Goal: Task Accomplishment & Management: Manage account settings

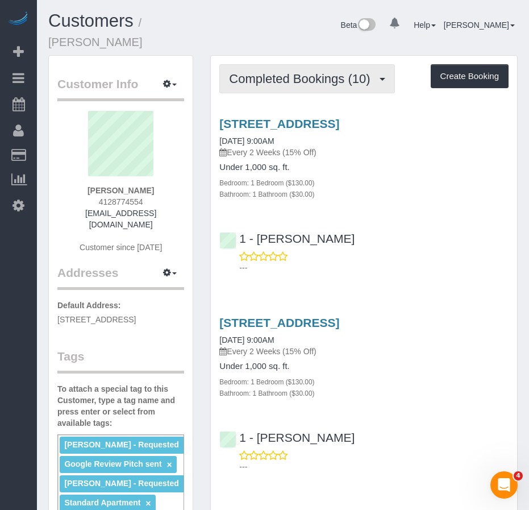
click at [274, 72] on button "Completed Bookings (10)" at bounding box center [306, 78] width 175 height 29
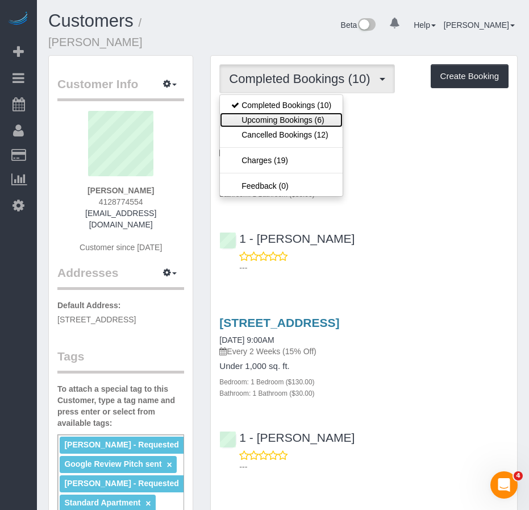
click at [269, 113] on link "Upcoming Bookings (6)" at bounding box center [281, 120] width 123 height 15
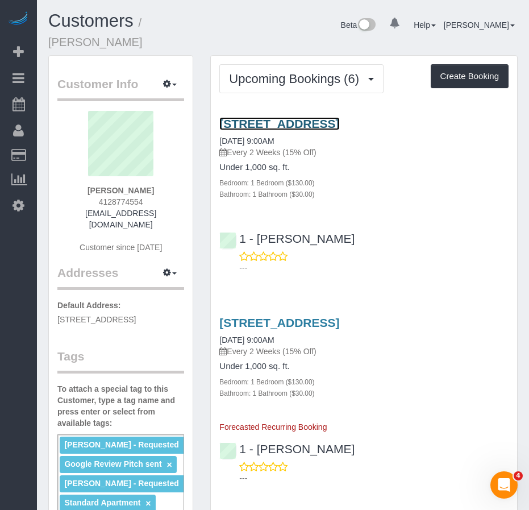
click at [263, 117] on link "[STREET_ADDRESS]" at bounding box center [279, 123] width 120 height 13
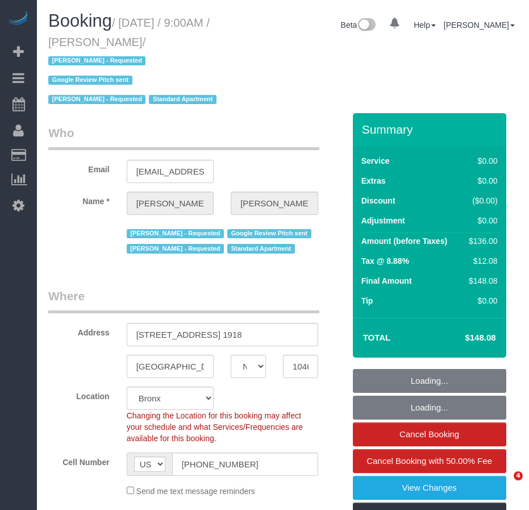
select select "NY"
select select "string:stripe-pm_1Qguz74VGloSiKo7EKL6n6qK"
select select "object:788"
select select "spot1"
select select "number:56"
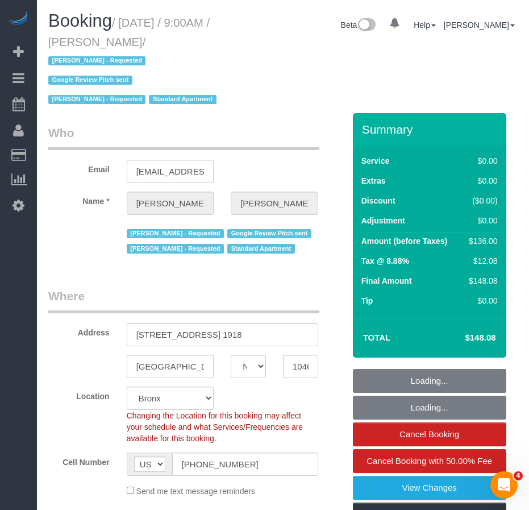
select select "number:74"
select select "number:15"
select select "number:5"
select select "object:955"
select select "1"
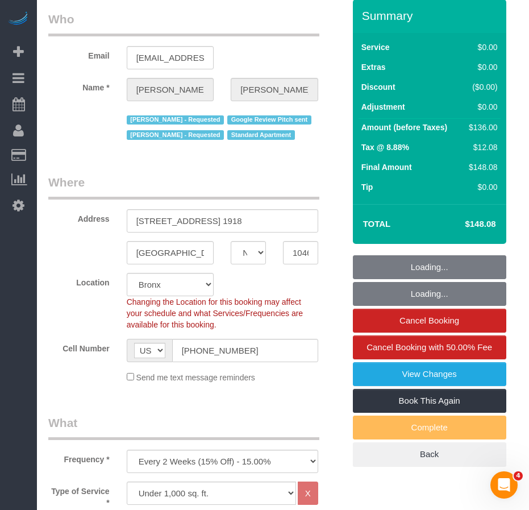
select select "1"
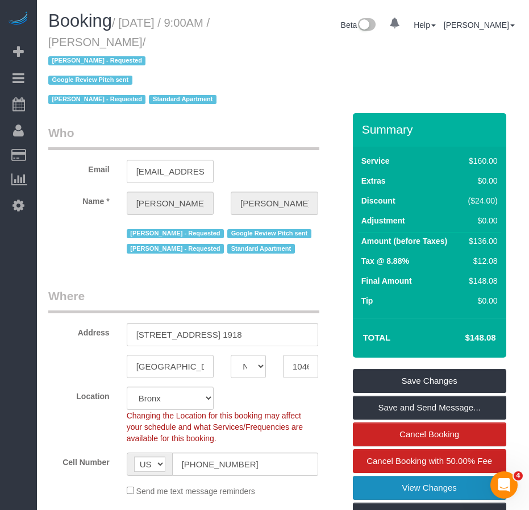
click at [426, 476] on link "View Changes" at bounding box center [429, 488] width 153 height 24
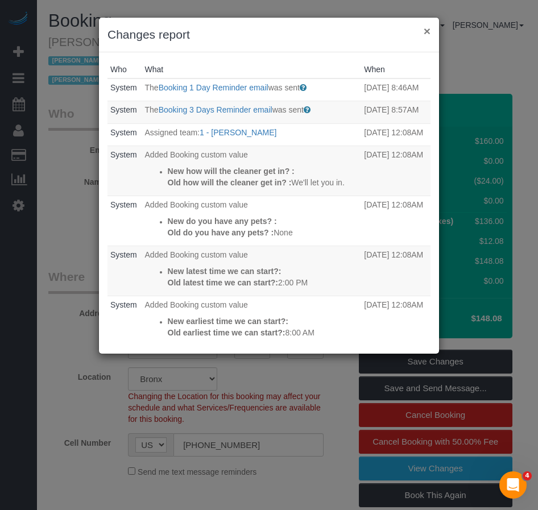
click at [430, 30] on button "×" at bounding box center [426, 31] width 7 height 12
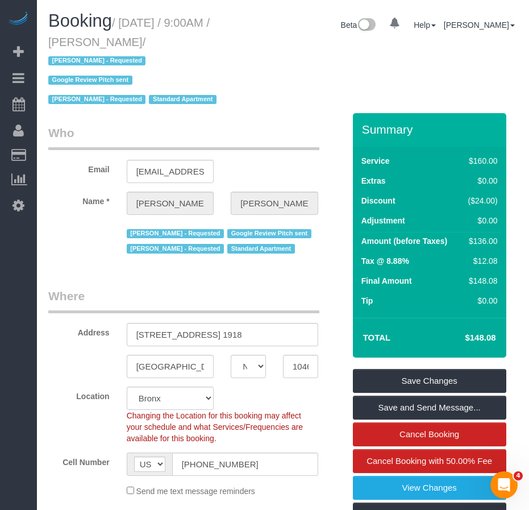
drag, startPoint x: 123, startPoint y: 23, endPoint x: 160, endPoint y: 40, distance: 40.9
click at [160, 40] on small "/ August 22, 2025 / 9:00AM / Olivia Evans / Ebony Howard - Requested Google Rev…" at bounding box center [134, 61] width 172 height 90
copy small "August 22, 2025 / 9:00AM / Olivia Evans"
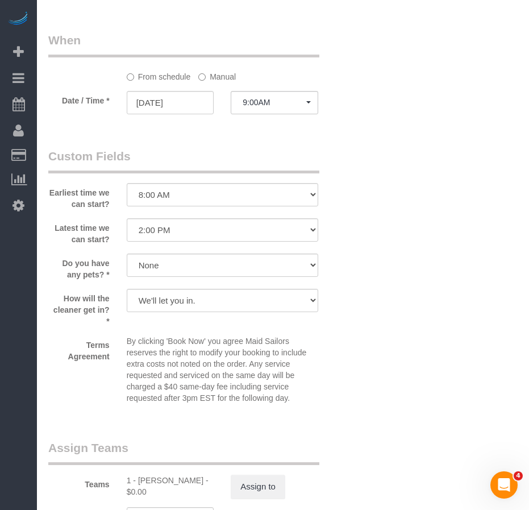
scroll to position [1364, 0]
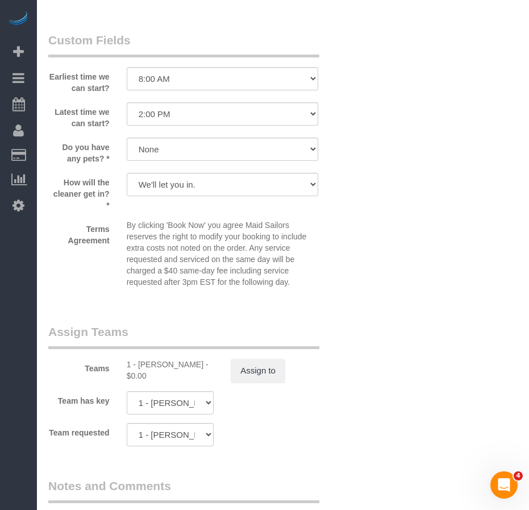
drag, startPoint x: 139, startPoint y: 347, endPoint x: 206, endPoint y: 342, distance: 67.2
click at [206, 359] on div "1 - Jhonaysy Materano - $0.00" at bounding box center [171, 370] width 88 height 23
copy div "Jhonaysy Materano"
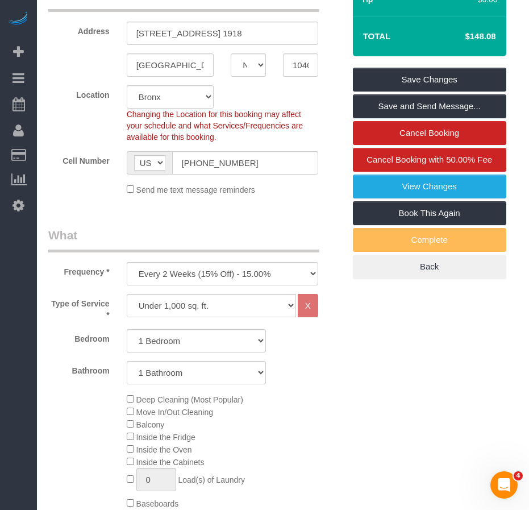
scroll to position [284, 0]
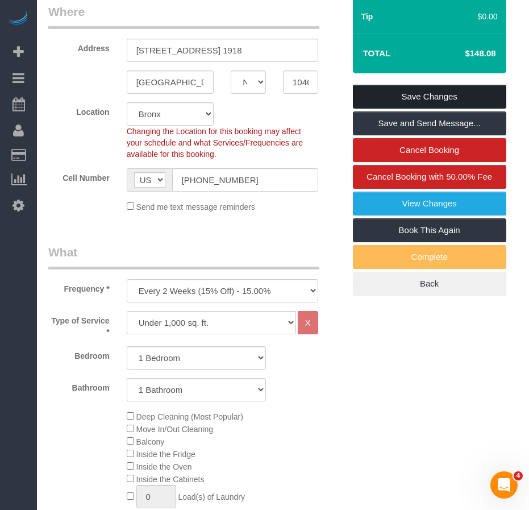
click at [395, 85] on link "Save Changes" at bounding box center [429, 97] width 153 height 24
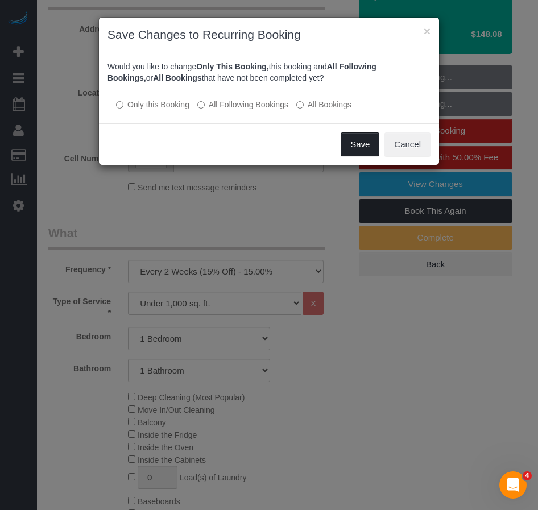
drag, startPoint x: 365, startPoint y: 147, endPoint x: 351, endPoint y: 151, distance: 15.3
click at [365, 147] on button "Save" at bounding box center [359, 144] width 39 height 24
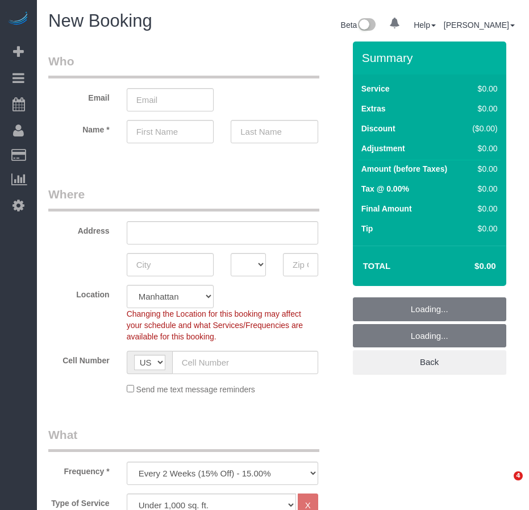
select select "number:89"
select select "number:90"
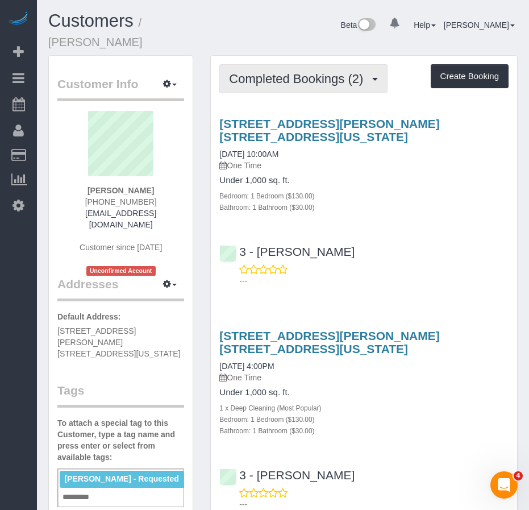
click at [286, 72] on span "Completed Bookings (2)" at bounding box center [299, 79] width 140 height 14
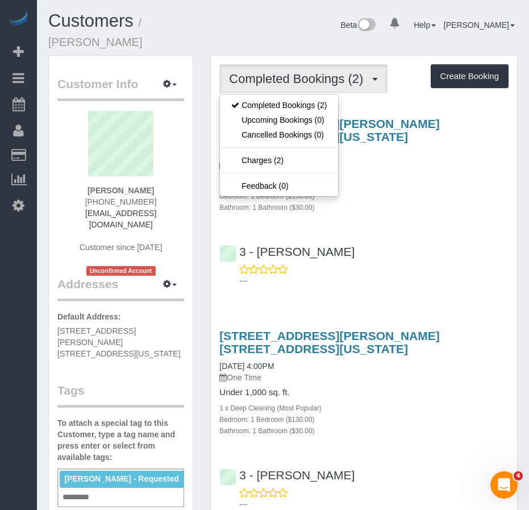
click at [286, 72] on span "Completed Bookings (2)" at bounding box center [299, 79] width 140 height 14
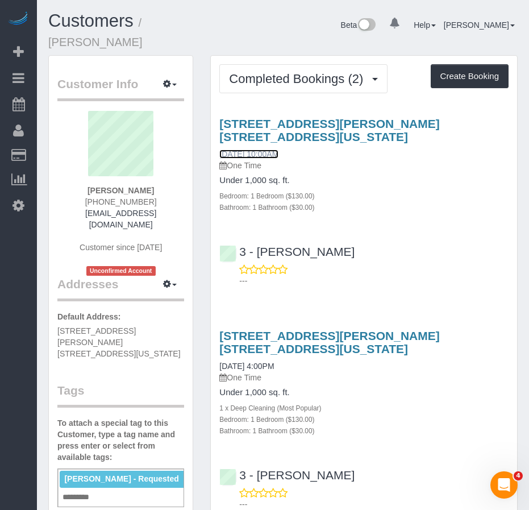
click at [274, 149] on link "06/21/2025 10:00AM" at bounding box center [248, 153] width 59 height 9
click at [254, 149] on link "06/21/2025 10:00AM" at bounding box center [248, 153] width 59 height 9
click at [99, 468] on div "Ana Araujo - Requested × Add a tag" at bounding box center [120, 487] width 127 height 39
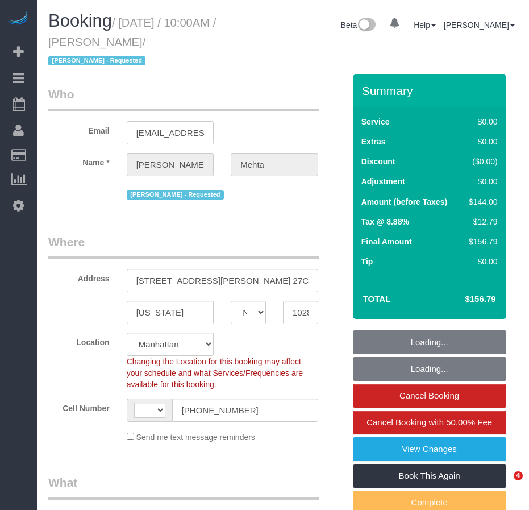
select select "NY"
select select "number:58"
select select "number:90"
select select "number:15"
select select "number:7"
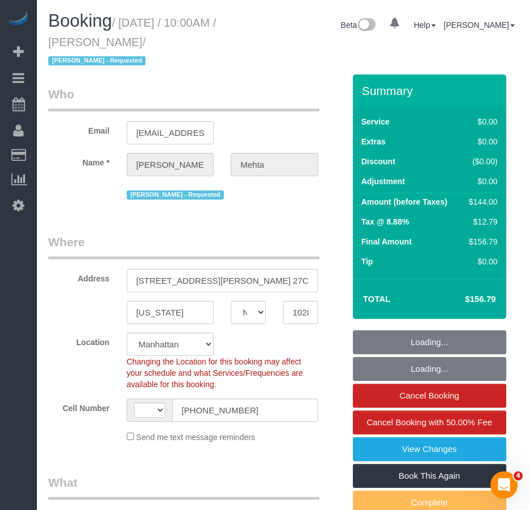
select select "string:[GEOGRAPHIC_DATA]"
select select "string:stripe-pm_1RFIWM4VGloSiKo7O7gxULol"
select select "1"
select select "spot1"
select select "1"
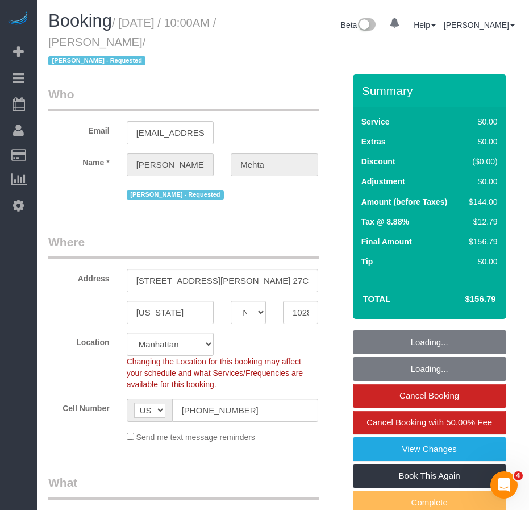
select select "object:1339"
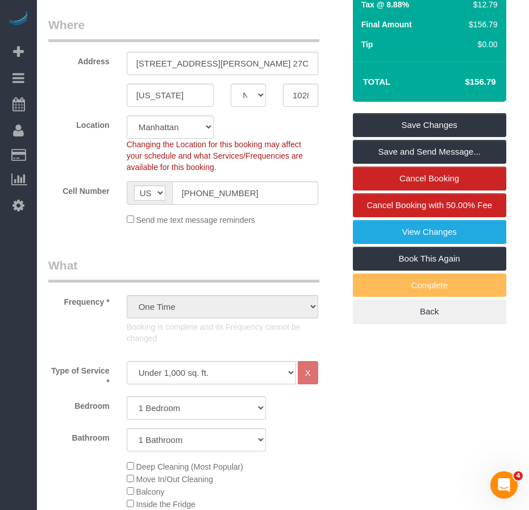
scroll to position [227, 0]
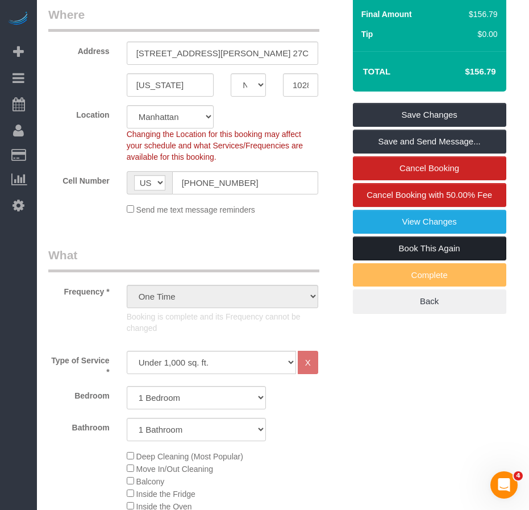
click at [432, 251] on link "Book This Again" at bounding box center [429, 248] width 153 height 24
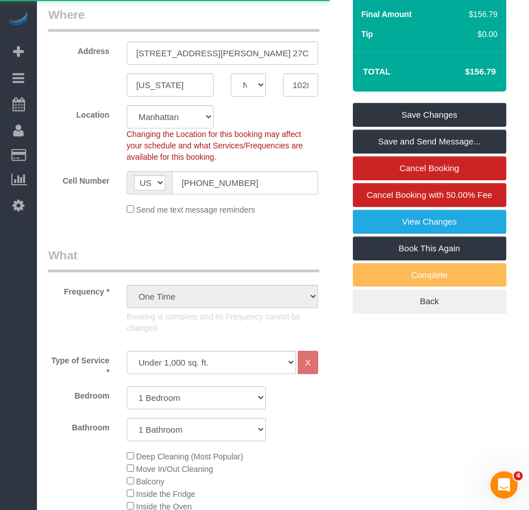
select select "NY"
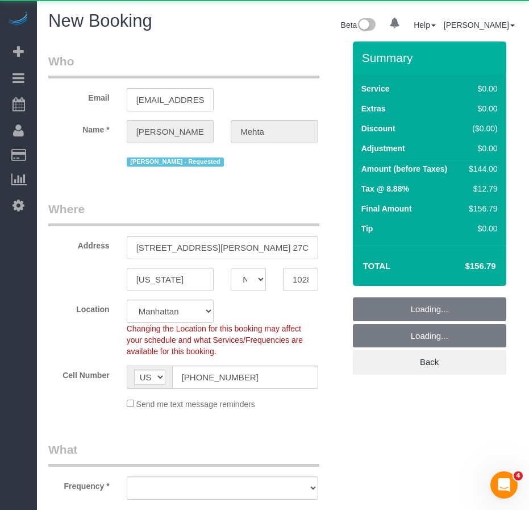
select select "string:stripe-pm_1RFIWM4VGloSiKo7O7gxULol"
select select "number:58"
select select "number:90"
select select "number:15"
select select "number:7"
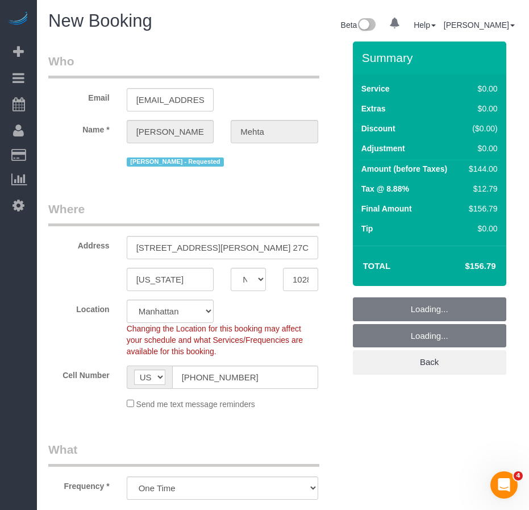
select select "object:2713"
select select "1"
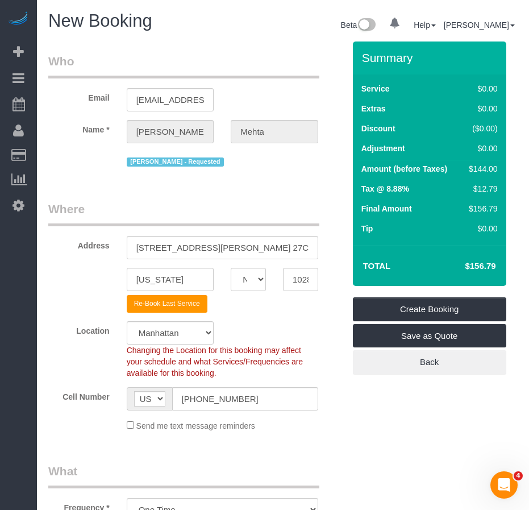
select select "object:2758"
select select "1"
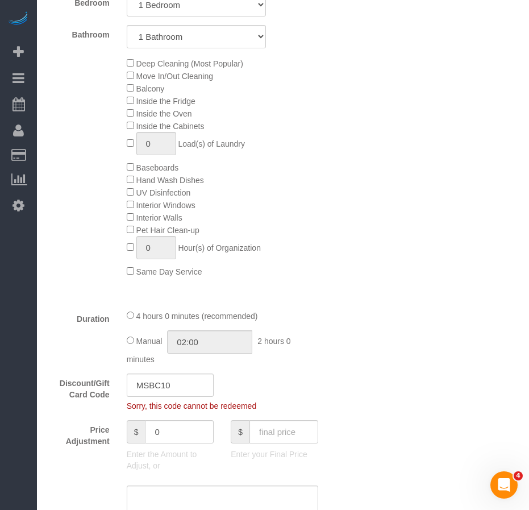
scroll to position [625, 0]
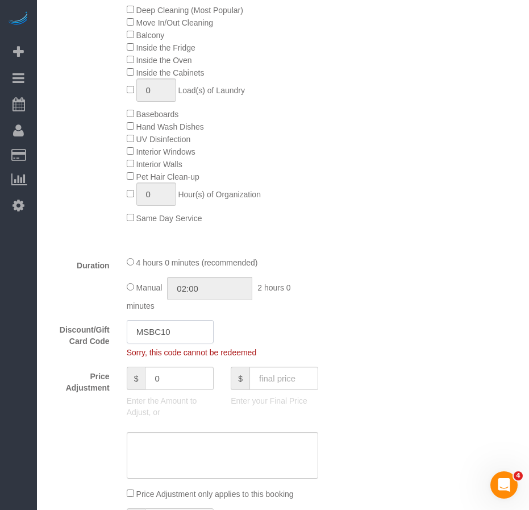
click at [176, 333] on input "MSBC10" at bounding box center [171, 331] width 88 height 23
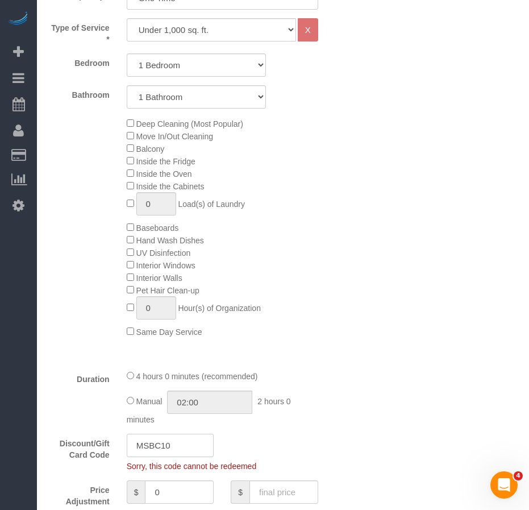
scroll to position [796, 0]
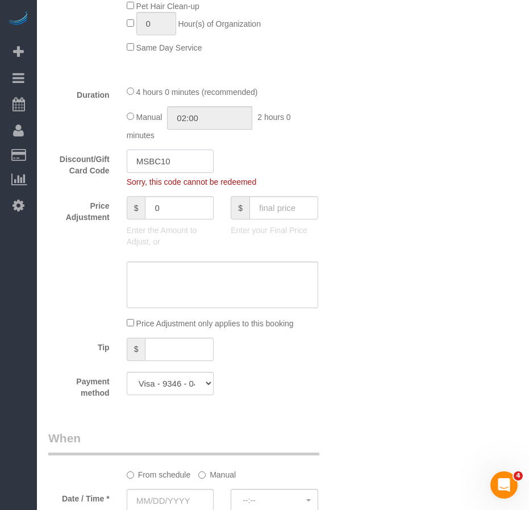
drag, startPoint x: 149, startPoint y: 163, endPoint x: 133, endPoint y: 164, distance: 15.9
click at [133, 164] on input "MSBC10" at bounding box center [171, 160] width 88 height 23
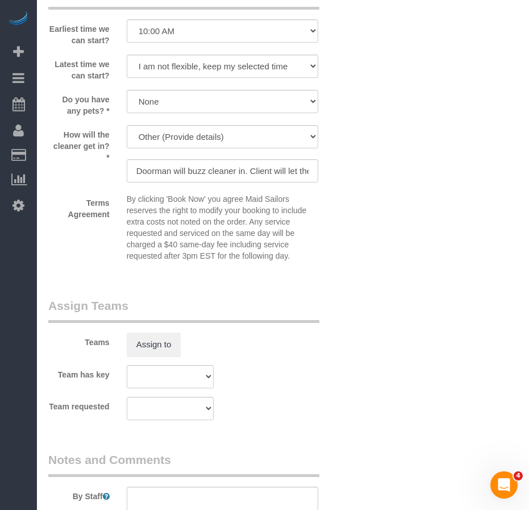
scroll to position [1421, 0]
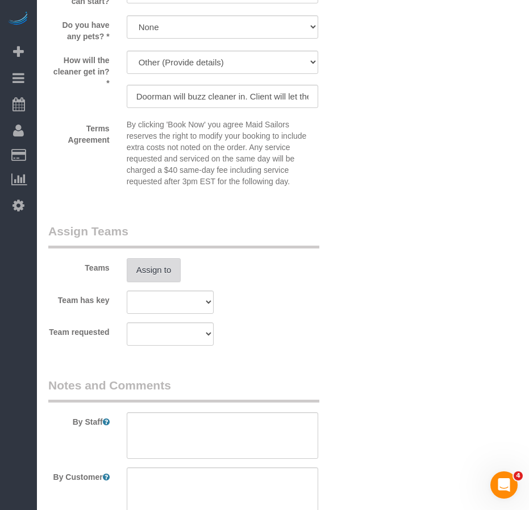
click at [152, 277] on button "Assign to" at bounding box center [154, 270] width 55 height 24
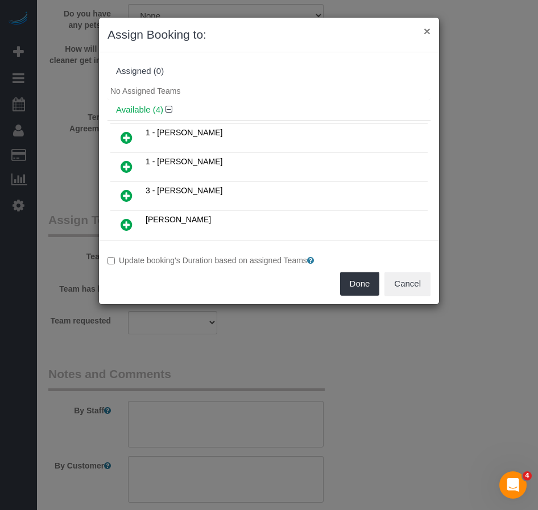
click at [427, 32] on button "×" at bounding box center [426, 31] width 7 height 12
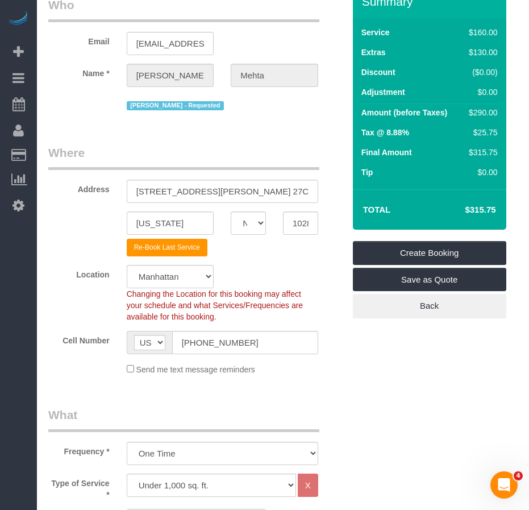
scroll to position [0, 0]
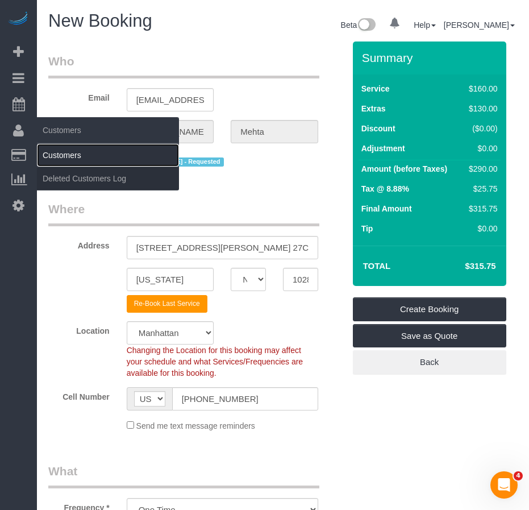
click at [53, 157] on link "Customers" at bounding box center [108, 155] width 142 height 23
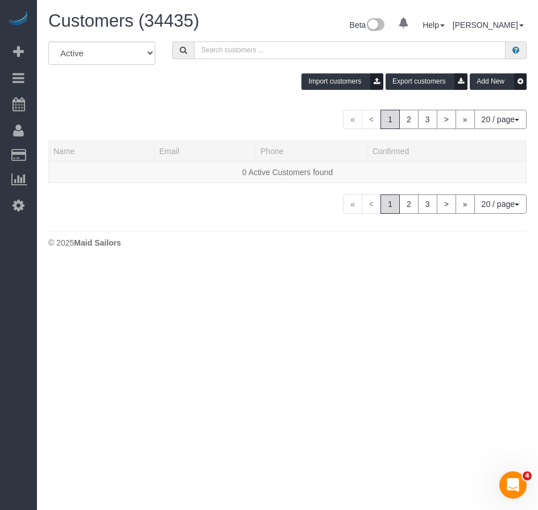
click at [255, 53] on input "text" at bounding box center [349, 50] width 311 height 18
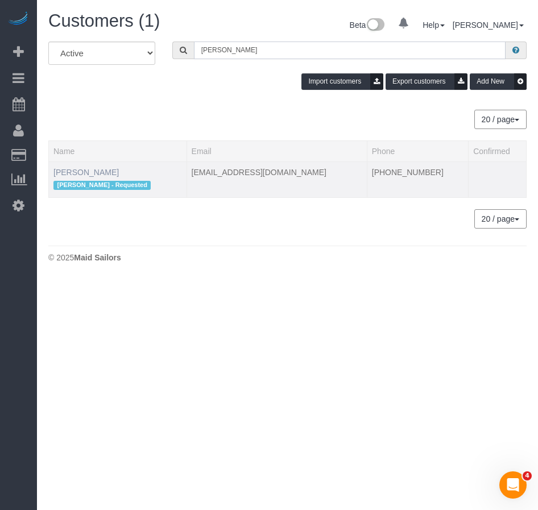
type input "Dhawal Mehta"
click at [95, 174] on link "Dhawal Mehta" at bounding box center [85, 172] width 65 height 9
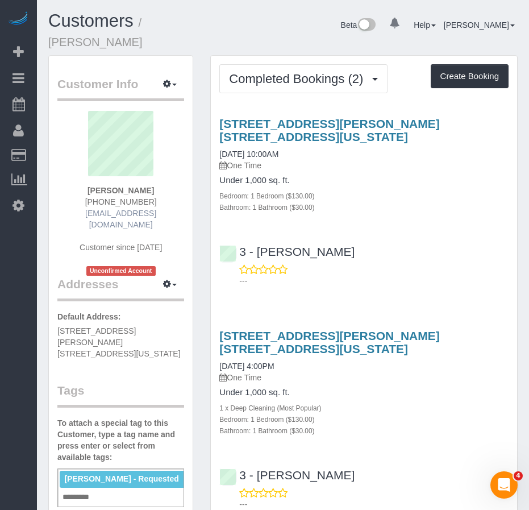
drag, startPoint x: 109, startPoint y: 177, endPoint x: 167, endPoint y: 200, distance: 62.3
click at [167, 199] on div "Dhawal Mehta (973) 432-8759 dhawalm2511@gmail.com Customer since 2025 Unconfirm…" at bounding box center [120, 193] width 127 height 165
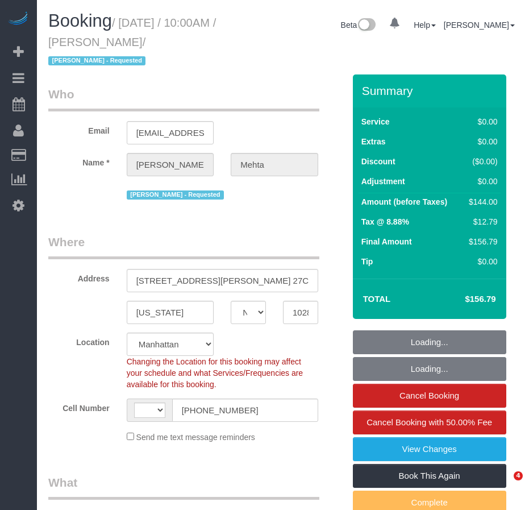
select select "NY"
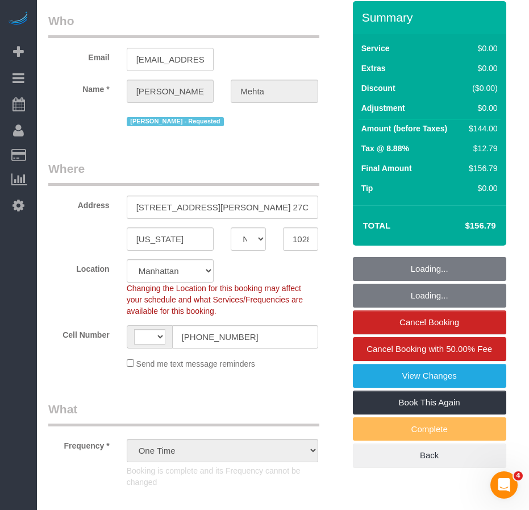
select select "string:stripe-pm_1RFIWM4VGloSiKo7O7gxULol"
select select "object:638"
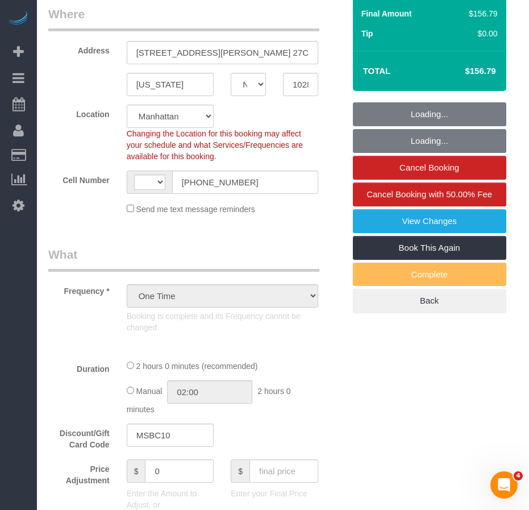
select select "string:US"
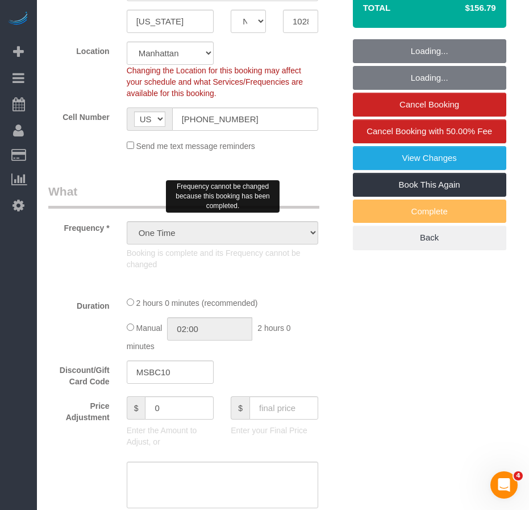
select select "spot1"
select select "number:58"
select select "number:90"
select select "number:15"
select select "number:7"
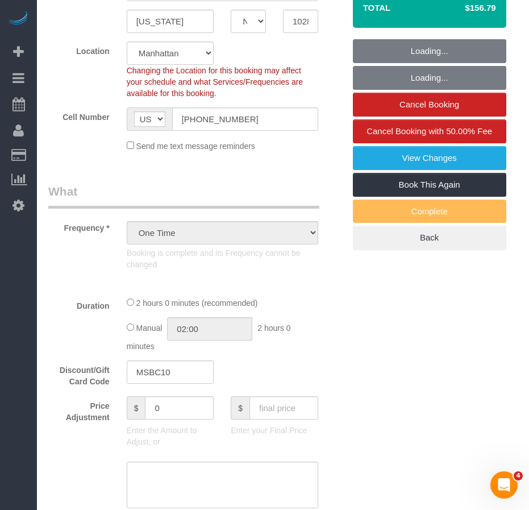
select select "1"
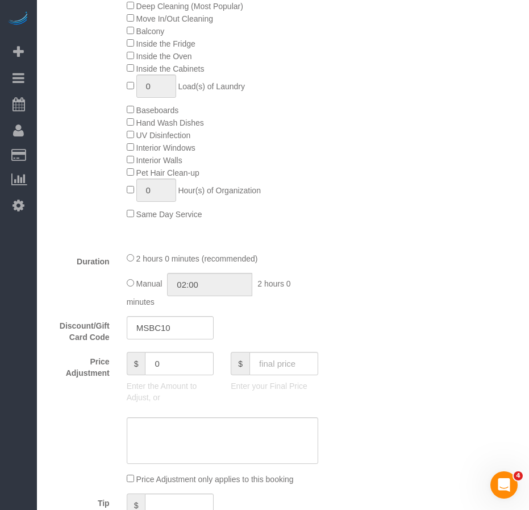
scroll to position [625, 0]
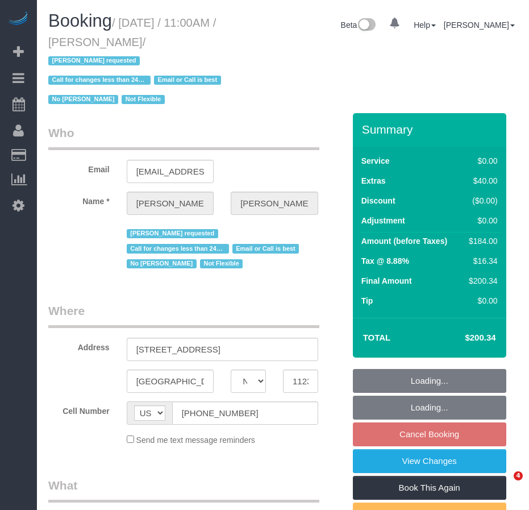
select select "NY"
select select "string:stripe-pm_1QmKY94VGloSiKo7nTMEHlKd"
select select "2"
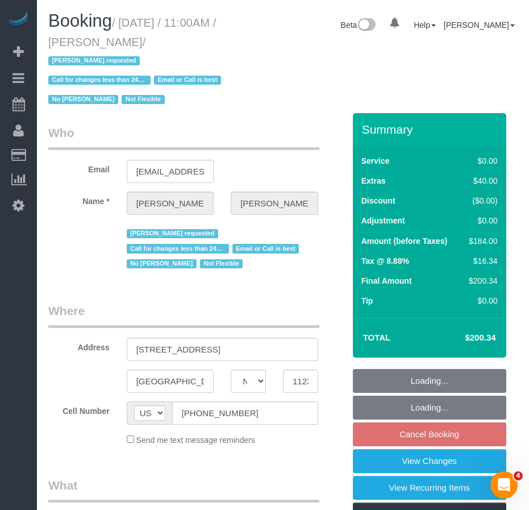
select select "object:747"
select select "spot4"
select select "number:89"
select select "number:90"
select select "number:15"
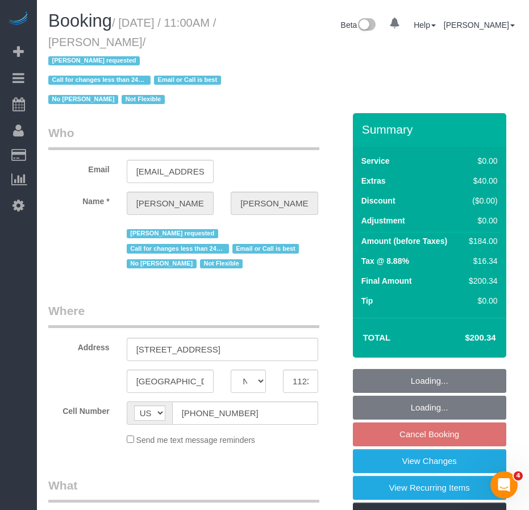
select select "number:5"
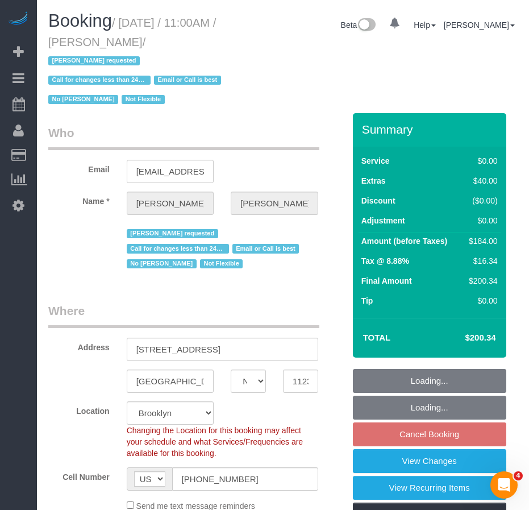
select select "object:1293"
select select "2"
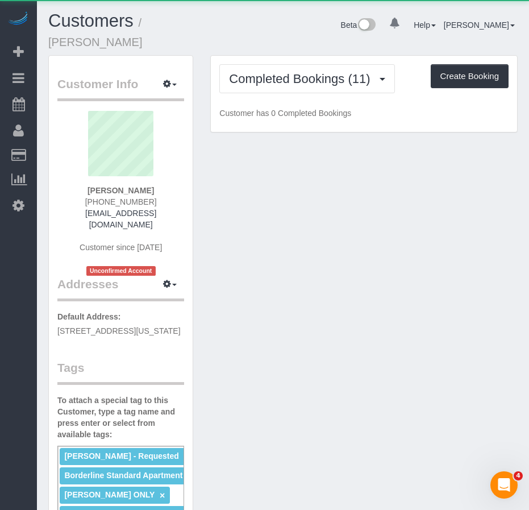
select select "NY"
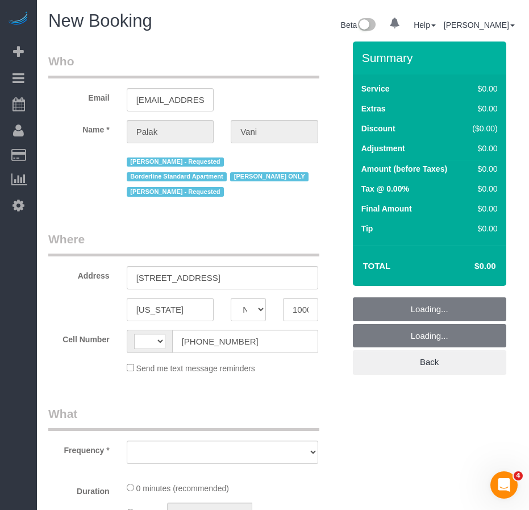
select select "number:89"
select select "number:90"
select select "object:8116"
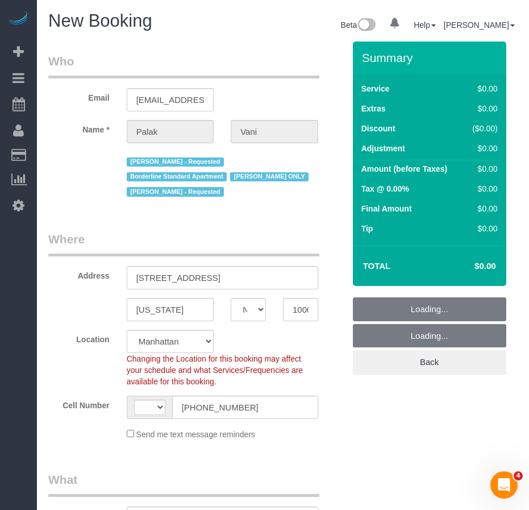
select select "string:[GEOGRAPHIC_DATA]"
select select "object:8917"
select select "string:stripe-pm_1QKjM94VGloSiKo7iNxGS3kV"
select select "object:8921"
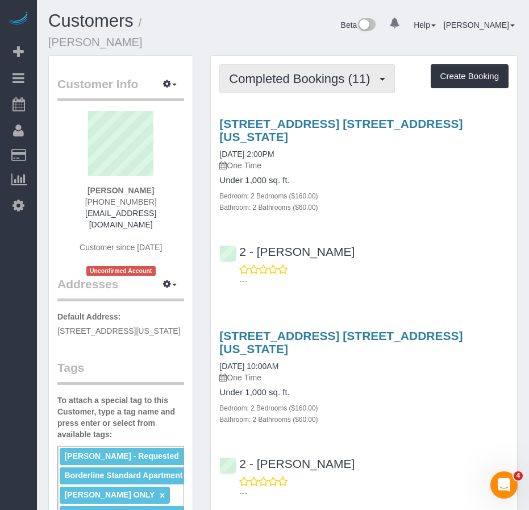
click at [285, 72] on span "Completed Bookings (11)" at bounding box center [302, 79] width 147 height 14
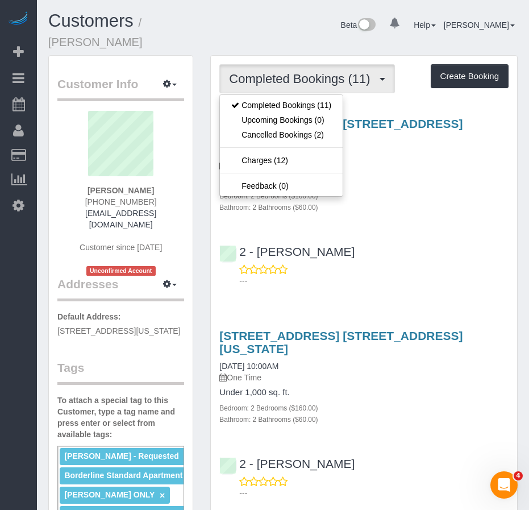
click at [431, 264] on div "---" at bounding box center [363, 275] width 289 height 23
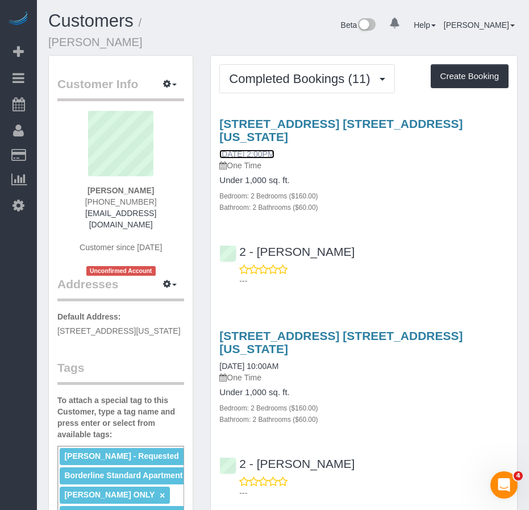
click at [246, 149] on link "07/31/2025 2:00PM" at bounding box center [246, 153] width 55 height 9
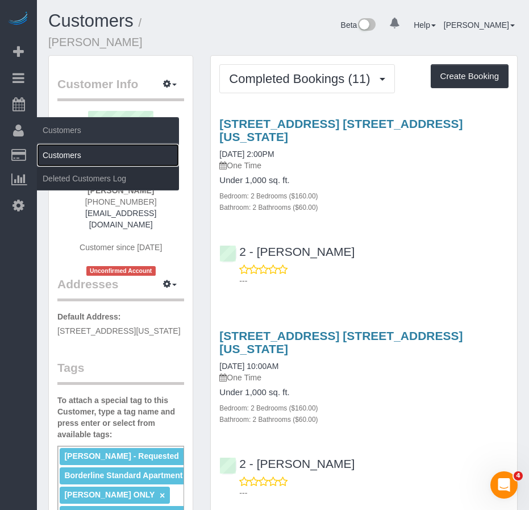
click at [64, 156] on link "Customers" at bounding box center [108, 155] width 142 height 23
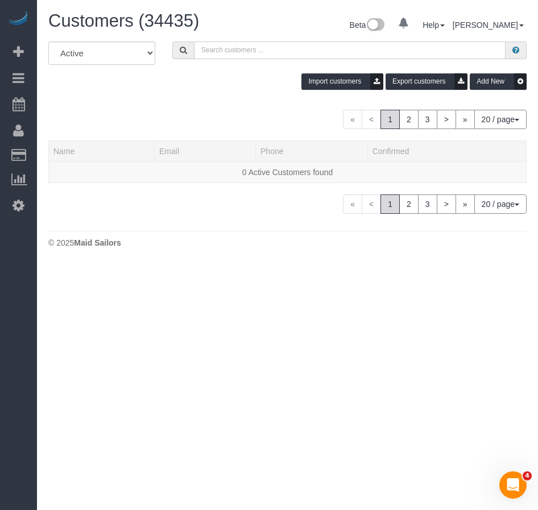
click at [243, 50] on input "text" at bounding box center [349, 50] width 311 height 18
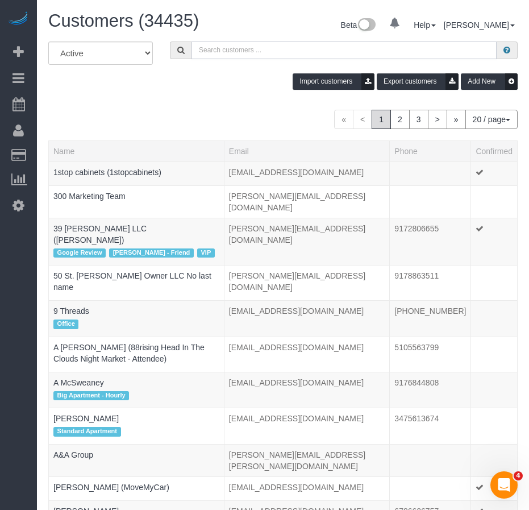
paste input "Karen Gray"
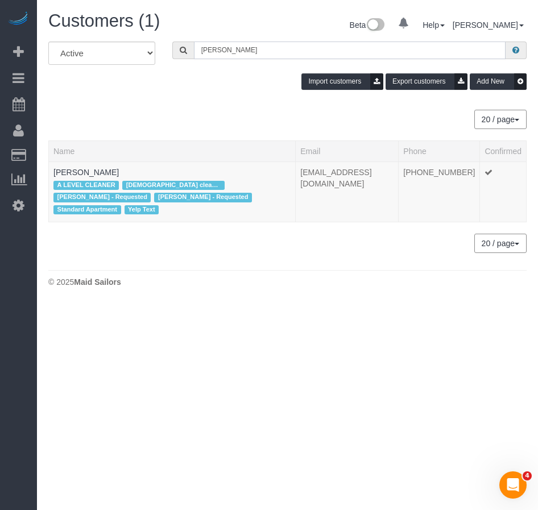
type input "Karen Gray"
click at [71, 174] on link "Karen Gray" at bounding box center [85, 172] width 65 height 9
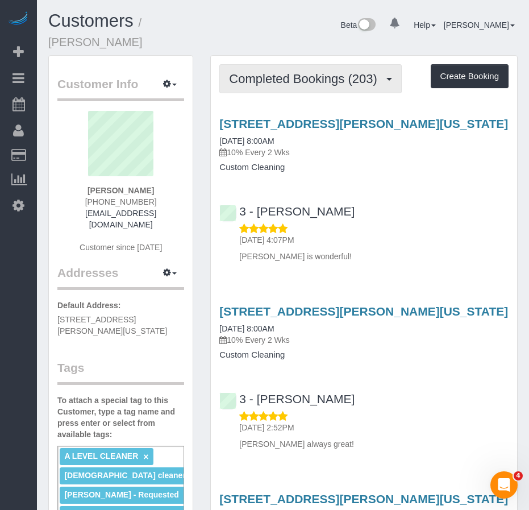
click at [264, 72] on span "Completed Bookings (203)" at bounding box center [305, 79] width 153 height 14
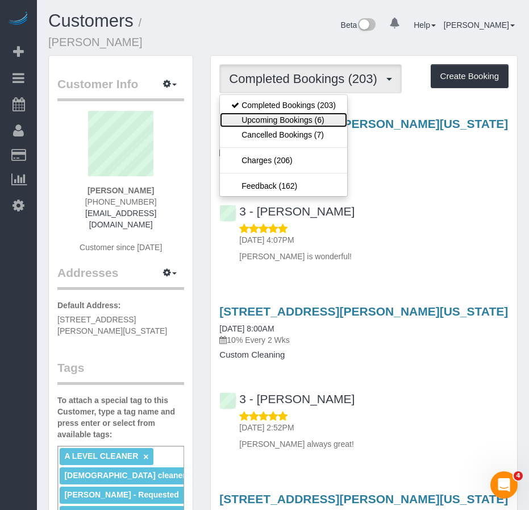
click at [266, 113] on link "Upcoming Bookings (6)" at bounding box center [283, 120] width 127 height 15
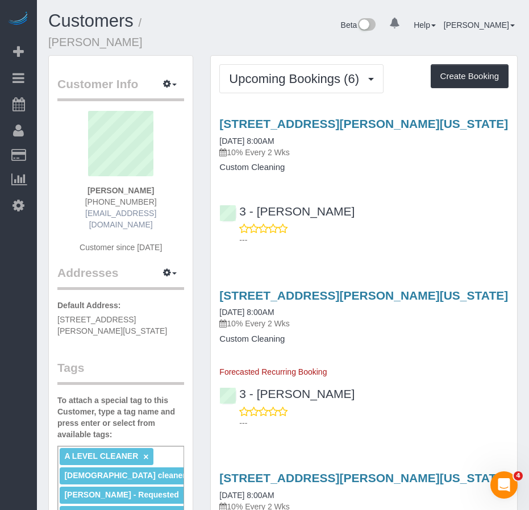
drag, startPoint x: 99, startPoint y: 176, endPoint x: 165, endPoint y: 202, distance: 70.4
click at [165, 202] on div "Karen Gray 917-670-5113 karenailene@yahoo.com Customer since 2017" at bounding box center [120, 187] width 127 height 153
click at [256, 136] on link "08/28/2025 8:00AM" at bounding box center [246, 140] width 55 height 9
click at [15, 206] on icon at bounding box center [19, 205] width 12 height 14
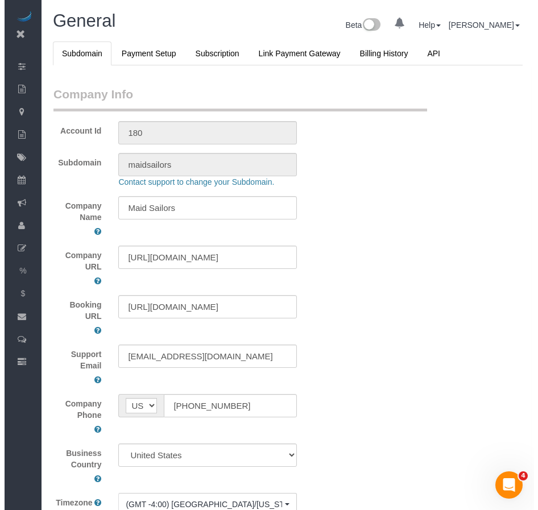
scroll to position [2638, 529]
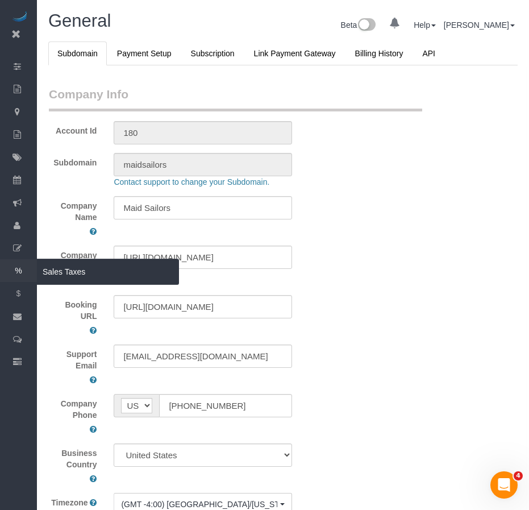
select select "425"
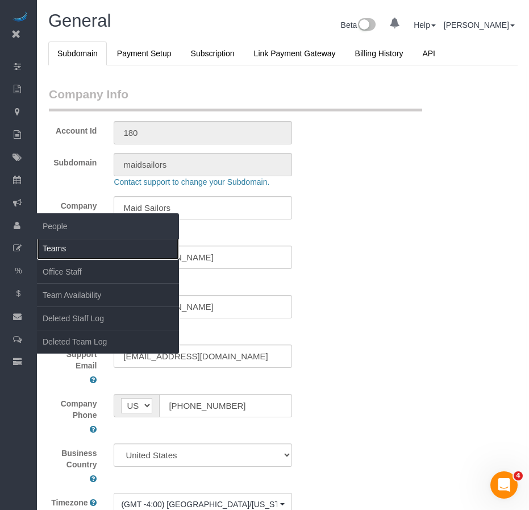
click at [61, 251] on link "Teams" at bounding box center [108, 248] width 142 height 23
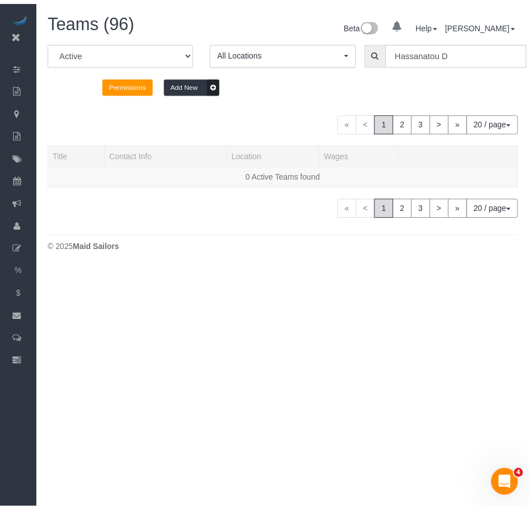
scroll to position [295, 538]
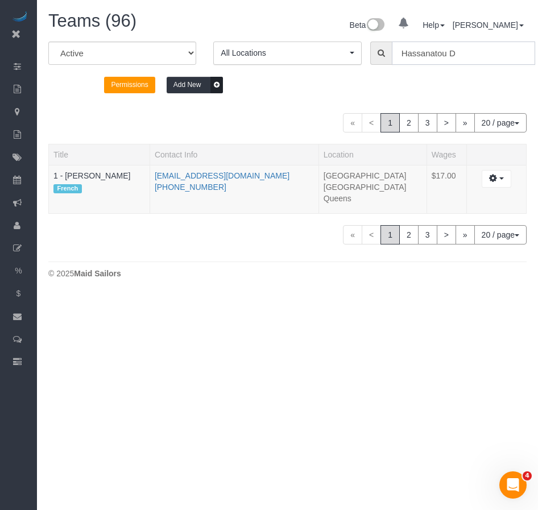
drag, startPoint x: 462, startPoint y: 57, endPoint x: 396, endPoint y: 55, distance: 65.9
click at [396, 55] on input "Hassanatou D" at bounding box center [463, 52] width 143 height 23
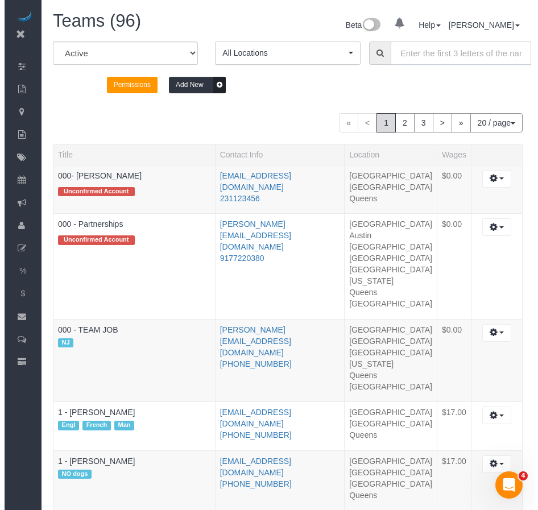
scroll to position [1411, 529]
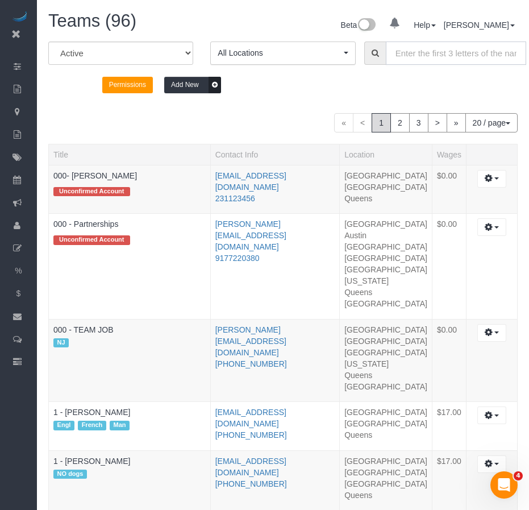
click at [419, 55] on input "text" at bounding box center [456, 52] width 140 height 23
paste input "Berdina Philistin"
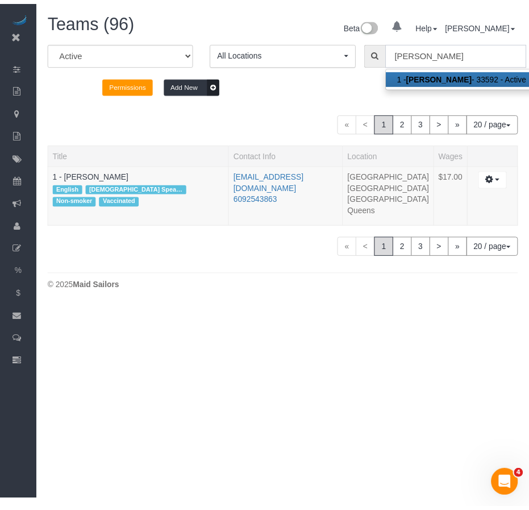
scroll to position [56516, 56285]
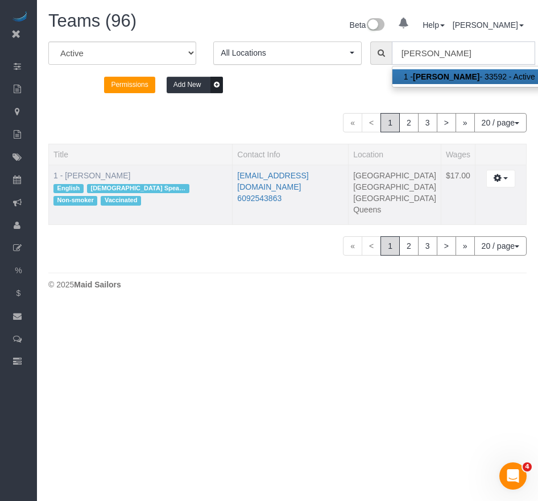
type input "Berdina Philistin"
click at [112, 178] on link "1 - [PERSON_NAME]" at bounding box center [91, 175] width 77 height 9
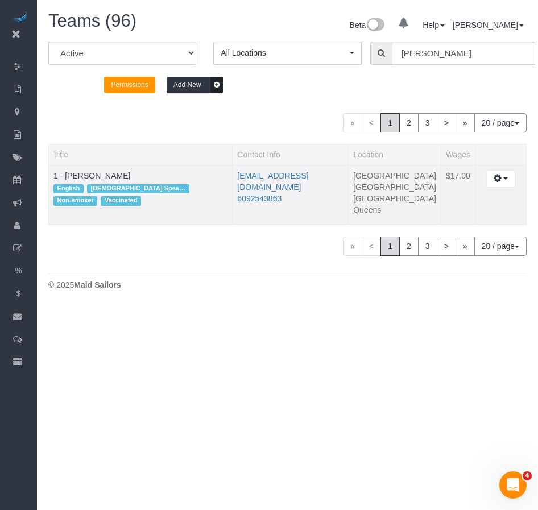
click at [317, 193] on li "6092543863" at bounding box center [290, 198] width 106 height 11
drag, startPoint x: 317, startPoint y: 188, endPoint x: 263, endPoint y: 186, distance: 54.0
click at [263, 186] on td "berdinaphilistin@gmail.com 6092543863" at bounding box center [290, 195] width 116 height 60
click at [185, 254] on div "« < 1 2 3 > » 20 / page 10 / page 20 / page 30 / page 40 / page 50 / page 100 /…" at bounding box center [287, 245] width 478 height 19
click at [503, 180] on span "button" at bounding box center [505, 178] width 5 height 2
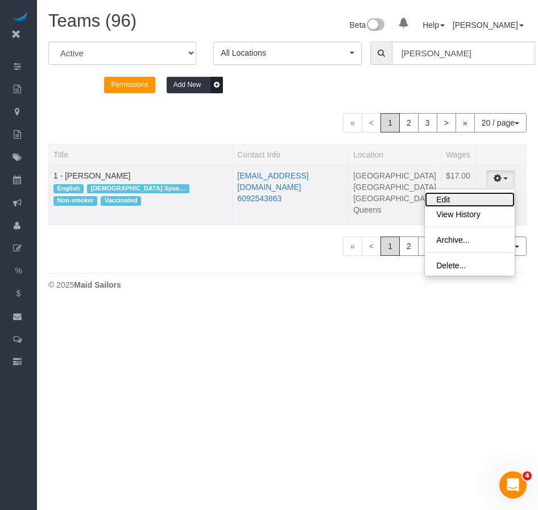
click at [449, 198] on link "Edit" at bounding box center [469, 199] width 90 height 15
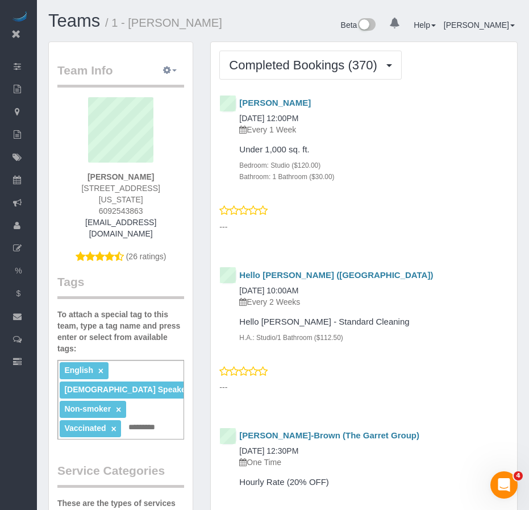
click at [172, 73] on button "button" at bounding box center [170, 71] width 28 height 18
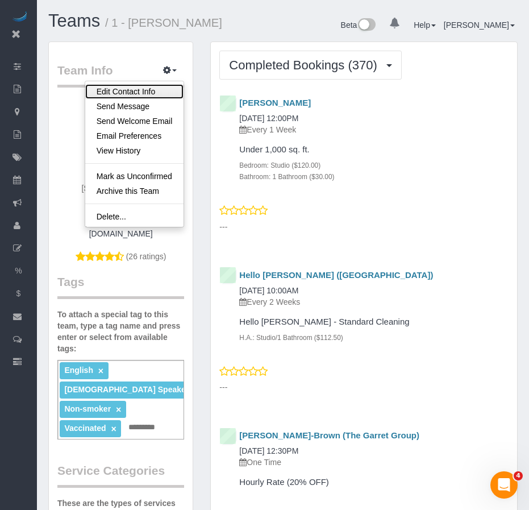
click at [148, 88] on link "Edit Contact Info" at bounding box center [134, 91] width 99 height 15
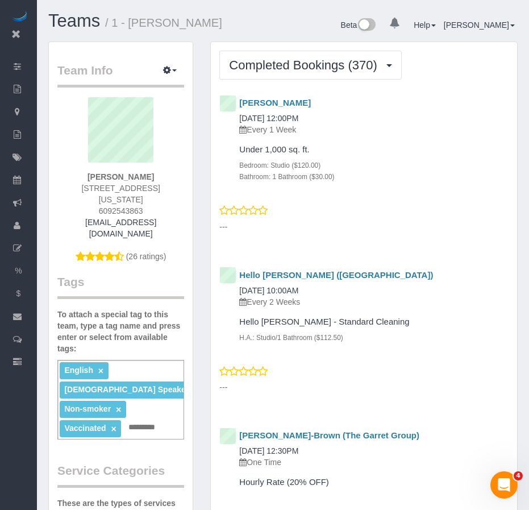
select select "NY"
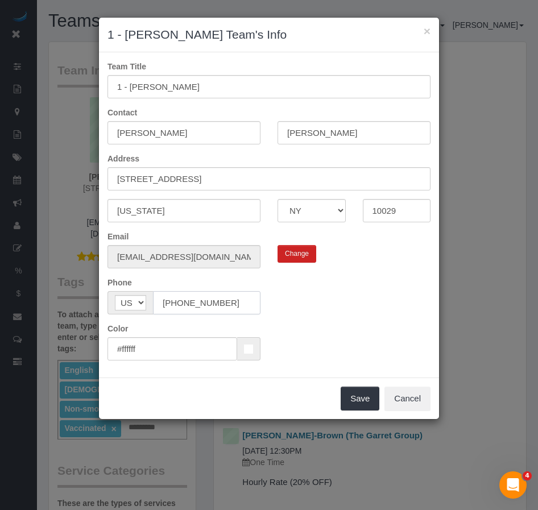
click at [236, 307] on input "(609) 254-3863" at bounding box center [206, 302] width 107 height 23
click at [303, 317] on form "Team Title 1 - Berdina Philistin Contact Berdina Philistin Address 60 east 102n…" at bounding box center [268, 210] width 323 height 299
click at [303, 320] on form "Team Title 1 - Berdina Philistin Contact Berdina Philistin Address 60 east 102n…" at bounding box center [268, 210] width 323 height 299
click at [426, 32] on button "×" at bounding box center [426, 31] width 7 height 12
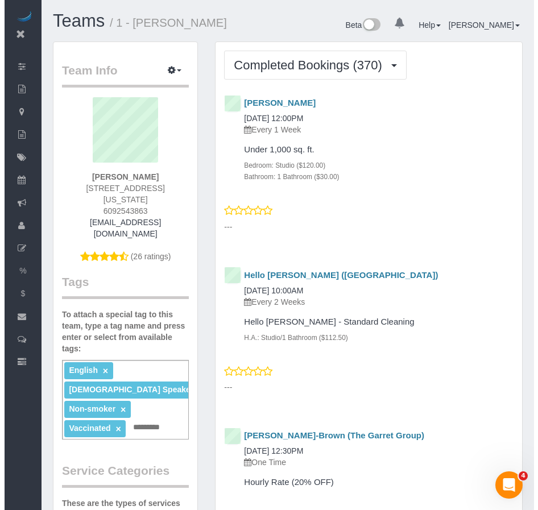
scroll to position [52681, 56294]
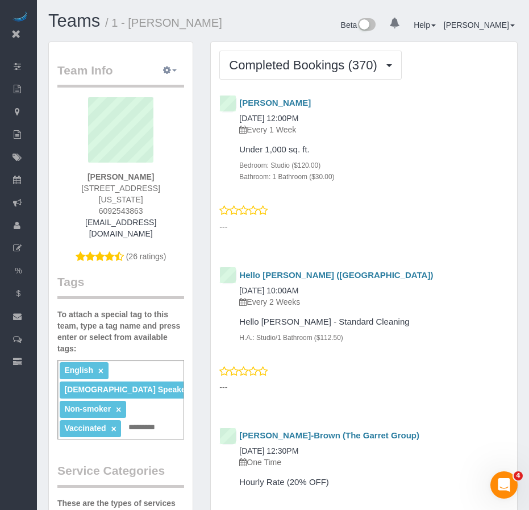
click at [171, 71] on icon "button" at bounding box center [167, 69] width 8 height 7
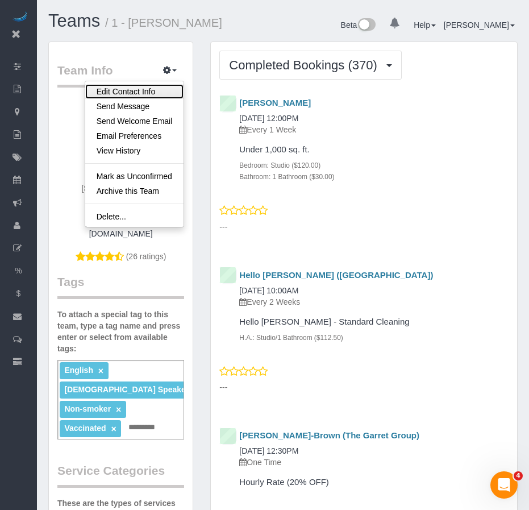
click at [146, 90] on link "Edit Contact Info" at bounding box center [134, 91] width 99 height 15
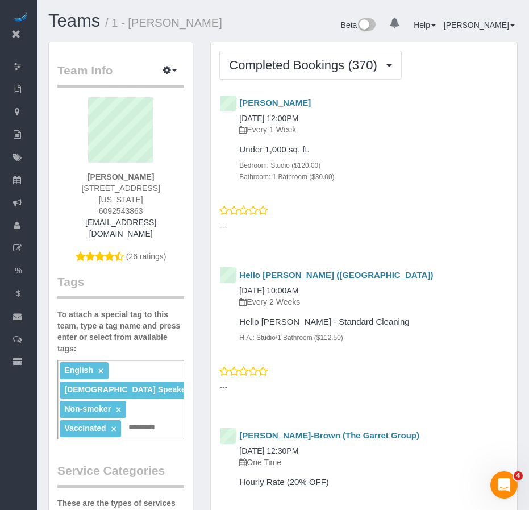
select select "NY"
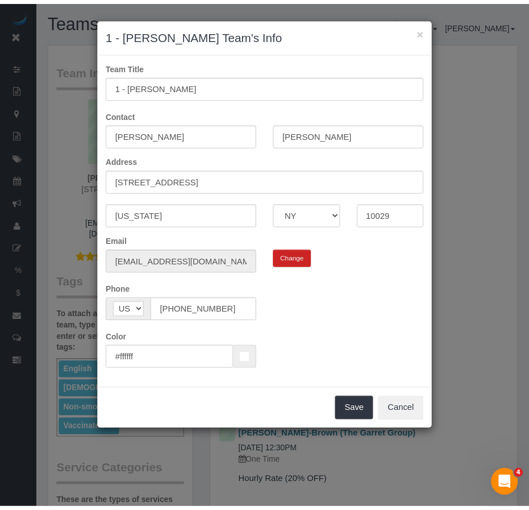
scroll to position [4141, 538]
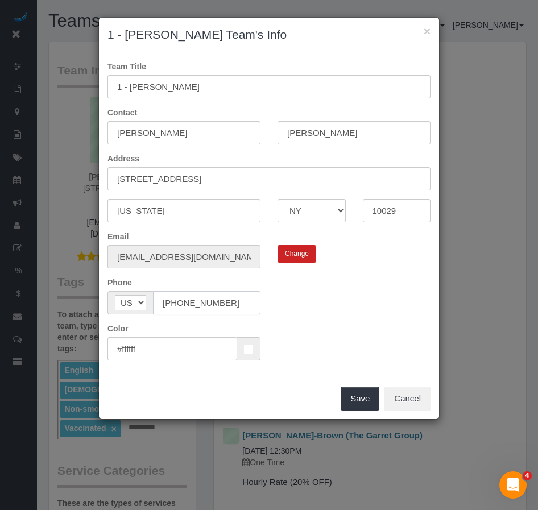
drag, startPoint x: 230, startPoint y: 305, endPoint x: 151, endPoint y: 303, distance: 79.6
click at [151, 303] on div "AF AL DZ AD AO AI AQ AG AR AM AW AU AT AZ BS BH BD BB BY BE BZ BJ BM BT BO BA B…" at bounding box center [183, 302] width 153 height 23
paste input "498-2192"
type input "(609) 498-2192"
click at [358, 397] on button "Save" at bounding box center [359, 398] width 39 height 24
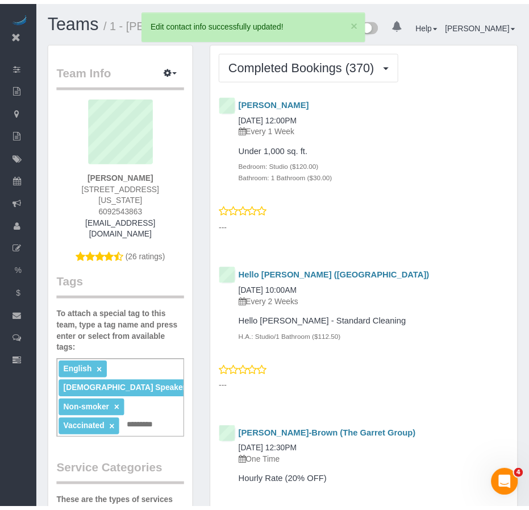
scroll to position [52681, 56294]
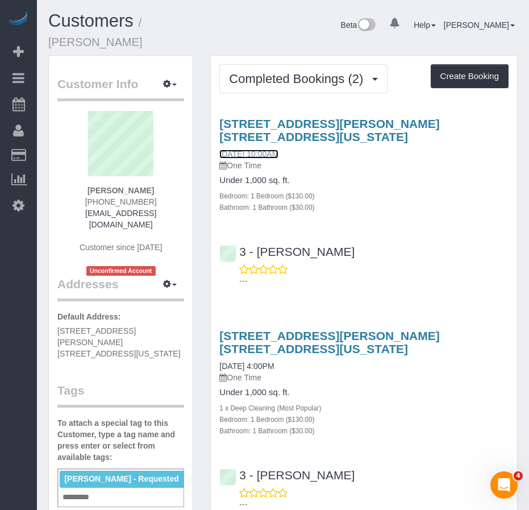
click at [261, 149] on link "[DATE] 10:00AM" at bounding box center [248, 153] width 59 height 9
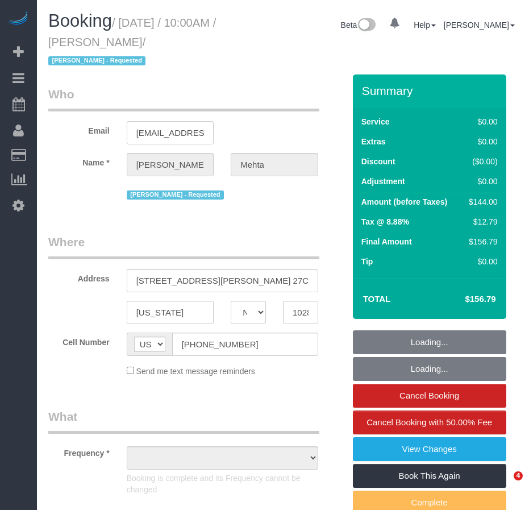
select select "NY"
select select "string:stripe-pm_1RFIWM4VGloSiKo7O7gxULol"
select select "number:58"
select select "number:90"
select select "number:15"
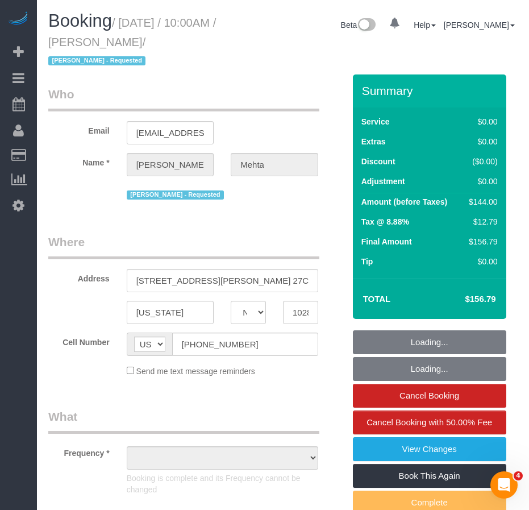
select select "number:7"
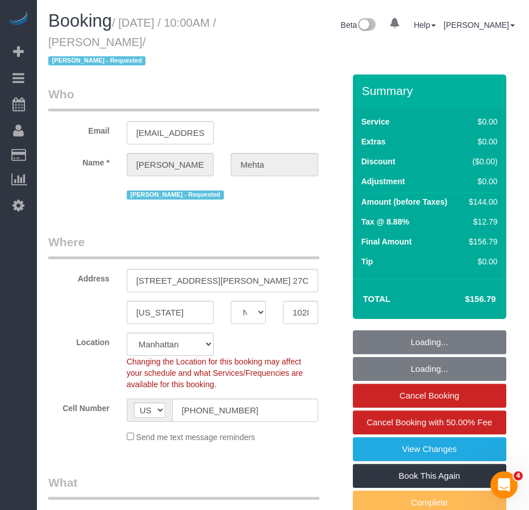
select select "object:776"
select select "1"
select select "spot1"
select select "object:1303"
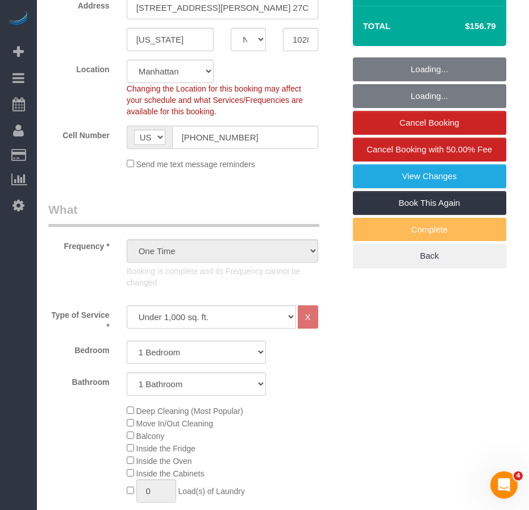
scroll to position [341, 0]
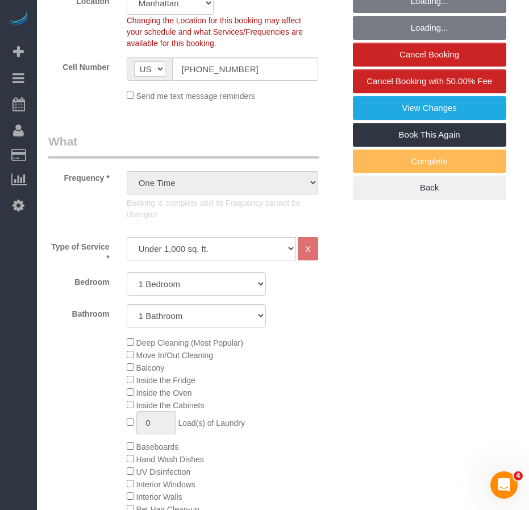
select select "1"
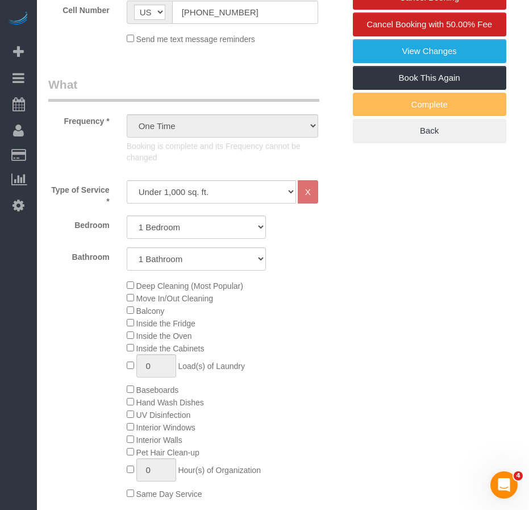
scroll to position [568, 0]
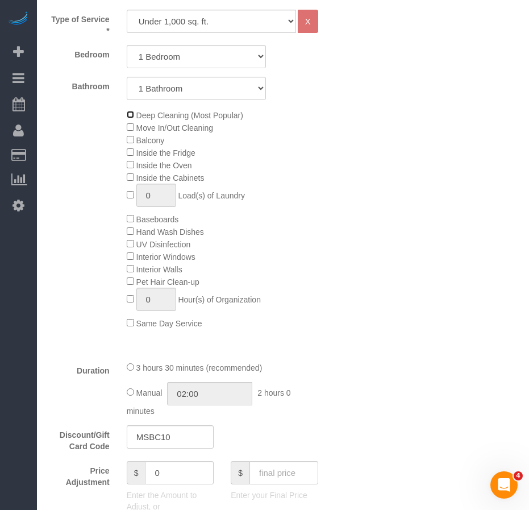
select select "spot6"
select select "spot11"
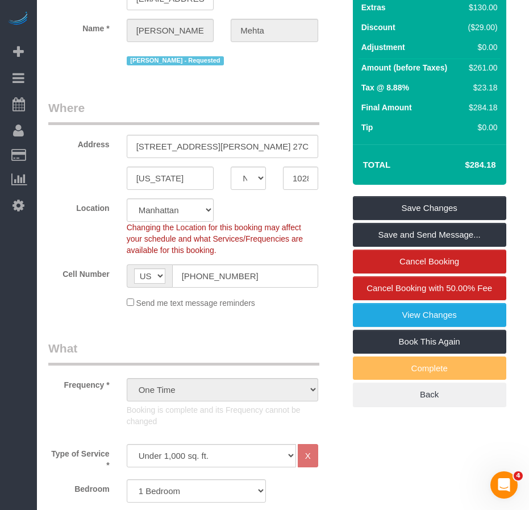
scroll to position [0, 0]
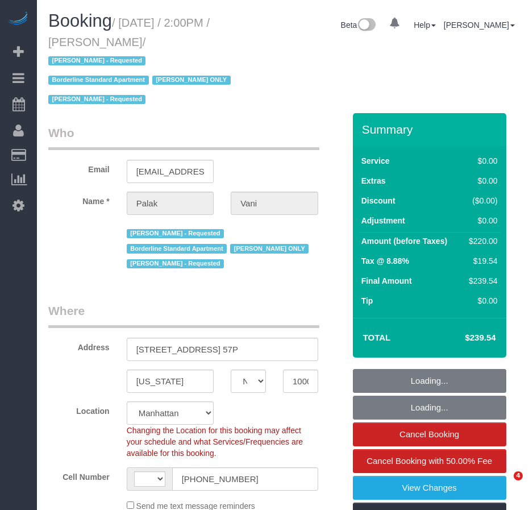
select select "NY"
select select "number:89"
select select "number:90"
select select "number:15"
select select "number:6"
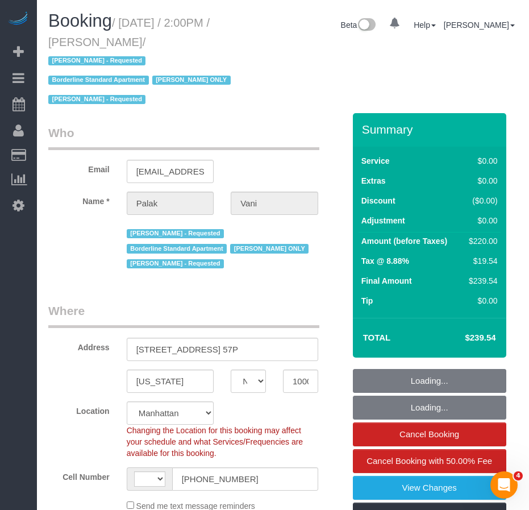
select select "string:[GEOGRAPHIC_DATA]"
select select "string:stripe-pm_1QKjM94VGloSiKo7iNxGS3kV"
select select "2"
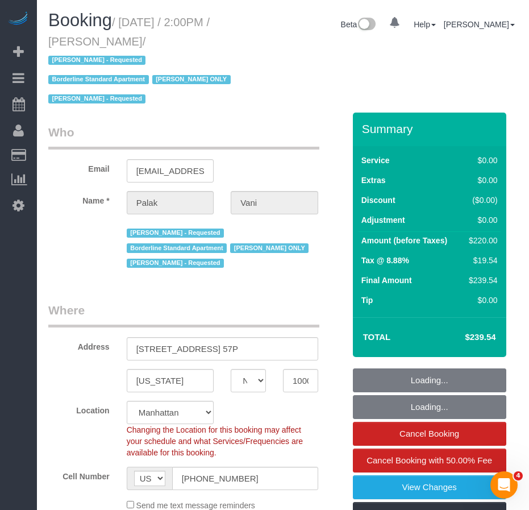
select select "object:898"
select select "2"
select select "spot1"
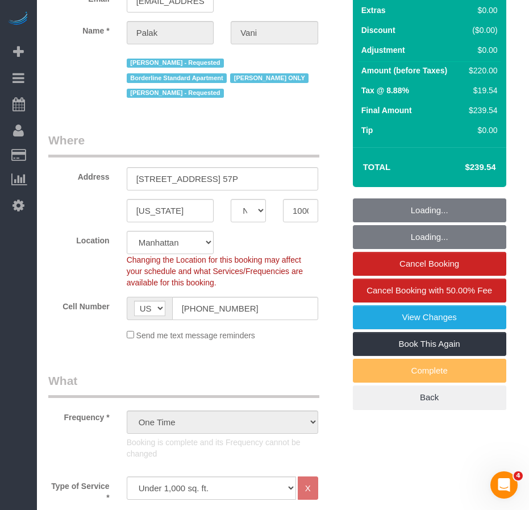
select select "object:1351"
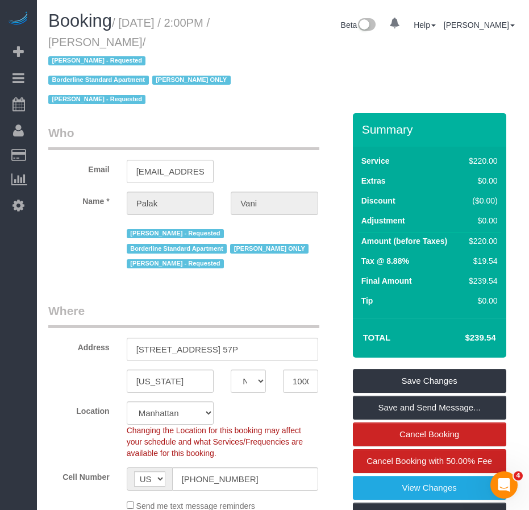
drag, startPoint x: 84, startPoint y: 297, endPoint x: 125, endPoint y: 0, distance: 300.1
click at [84, 297] on link "Time Tracking Logs" at bounding box center [108, 295] width 142 height 23
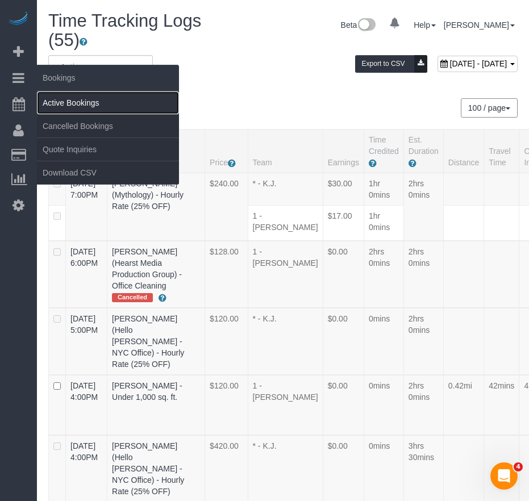
click at [64, 102] on link "Active Bookings" at bounding box center [108, 102] width 142 height 23
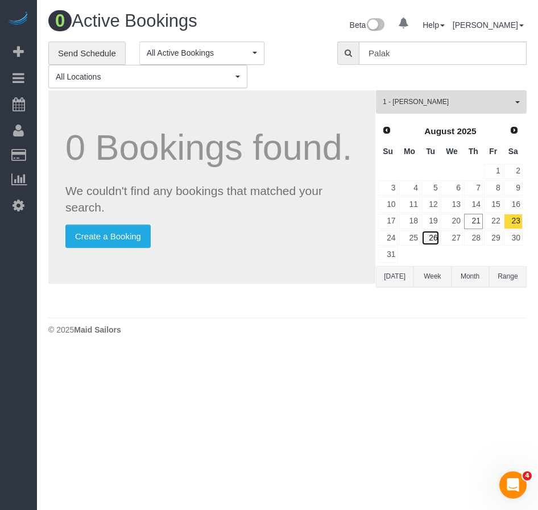
click at [431, 240] on link "26" at bounding box center [430, 237] width 19 height 15
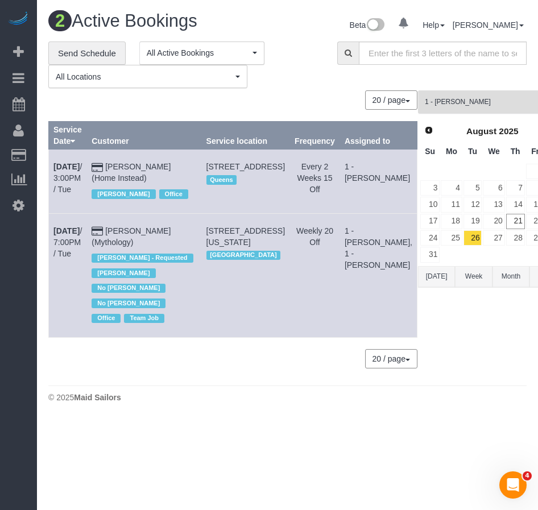
click at [478, 104] on span "1 - [PERSON_NAME]" at bounding box center [488, 102] width 128 height 10
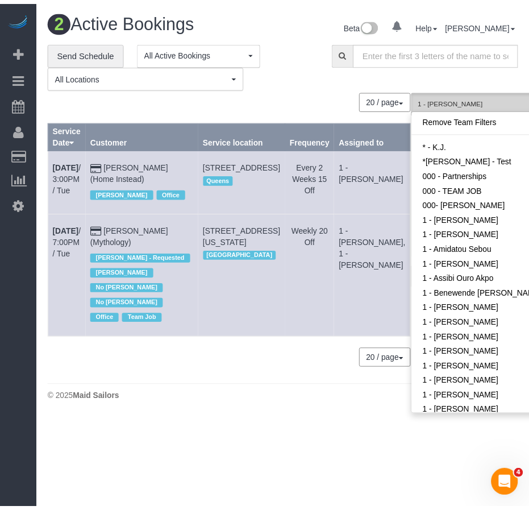
scroll to position [486, 0]
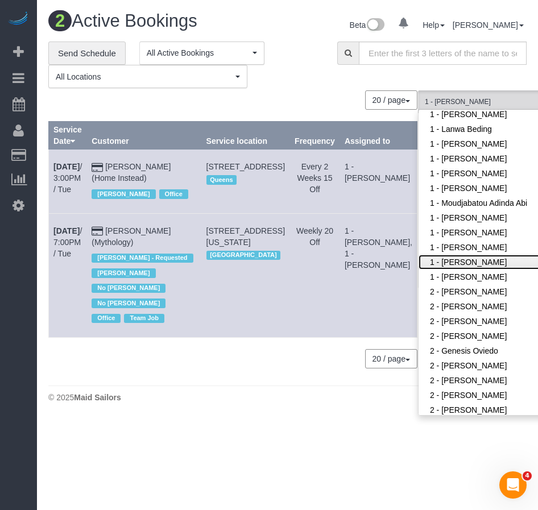
click at [469, 265] on link "1 - [PERSON_NAME]" at bounding box center [492, 262] width 148 height 15
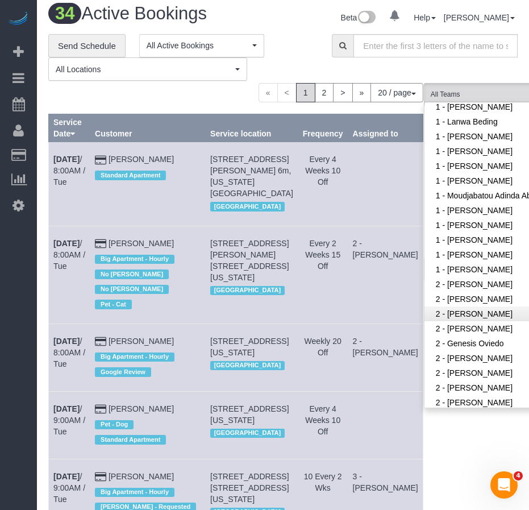
scroll to position [970, 0]
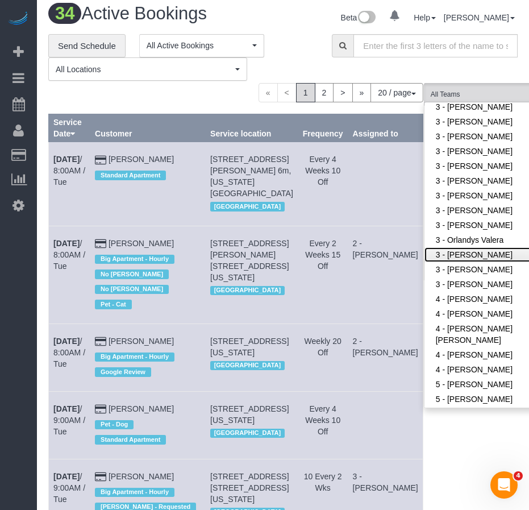
click at [435, 255] on link "3 - [PERSON_NAME]" at bounding box center [498, 254] width 148 height 15
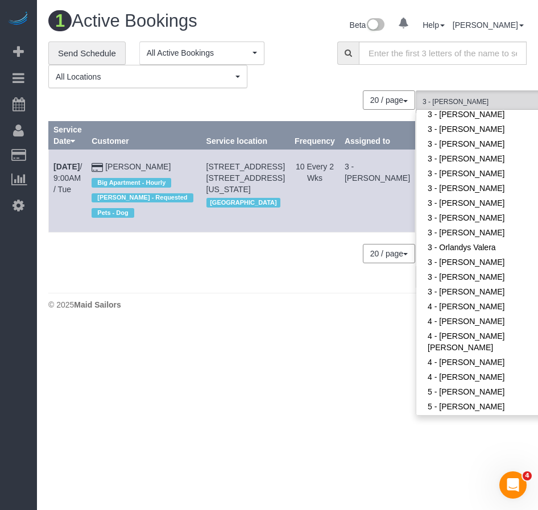
click at [240, 357] on body "0 Beta Your Notifications You have 0 alerts Add Booking Bookings Active Booking…" at bounding box center [269, 255] width 538 height 510
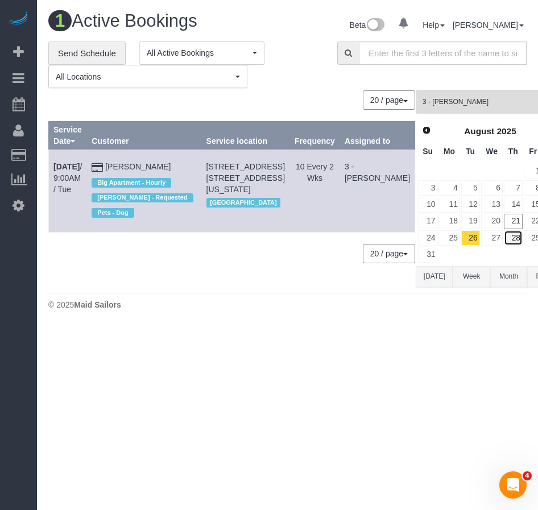
click at [503, 238] on link "28" at bounding box center [512, 237] width 19 height 15
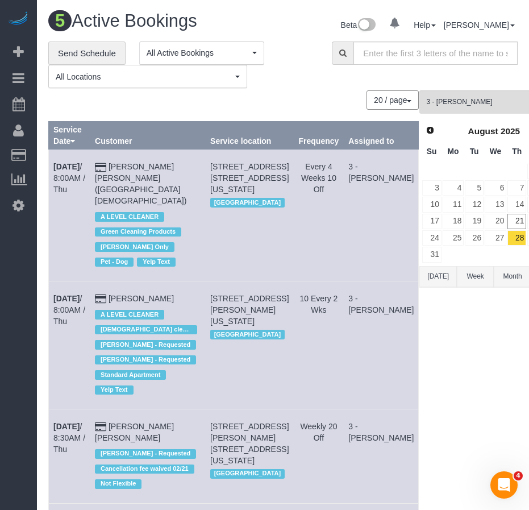
click at [422, 349] on div "3 - [PERSON_NAME] All Teams Remove Team Filters * - K.J. *[PERSON_NAME] - Test …" at bounding box center [493, 424] width 149 height 669
click at [507, 239] on link "28" at bounding box center [516, 237] width 19 height 15
click at [469, 103] on span "3 - [PERSON_NAME]" at bounding box center [490, 102] width 128 height 10
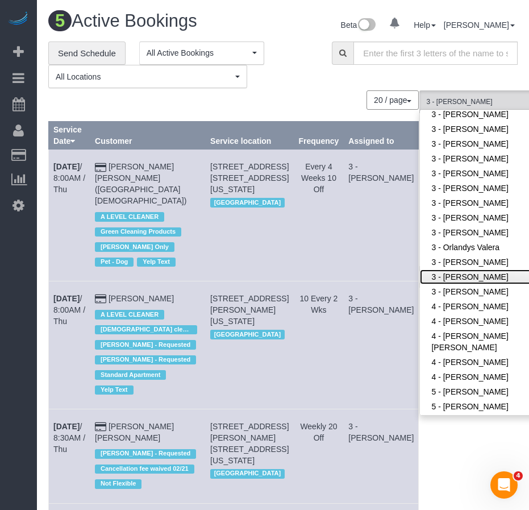
click at [451, 269] on link "3 - [PERSON_NAME]" at bounding box center [494, 276] width 148 height 15
click at [455, 274] on link "3 - [PERSON_NAME]" at bounding box center [494, 276] width 149 height 15
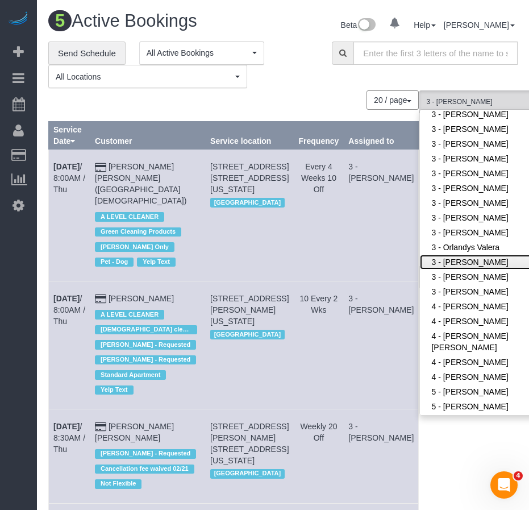
click at [460, 262] on link "3 - [PERSON_NAME]" at bounding box center [494, 262] width 148 height 15
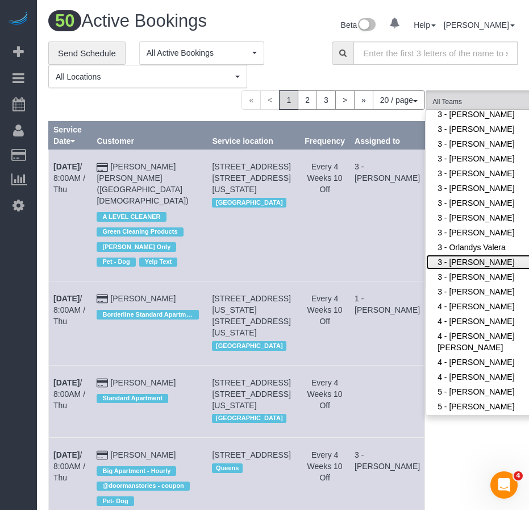
click at [460, 262] on link "3 - [PERSON_NAME]" at bounding box center [500, 262] width 148 height 15
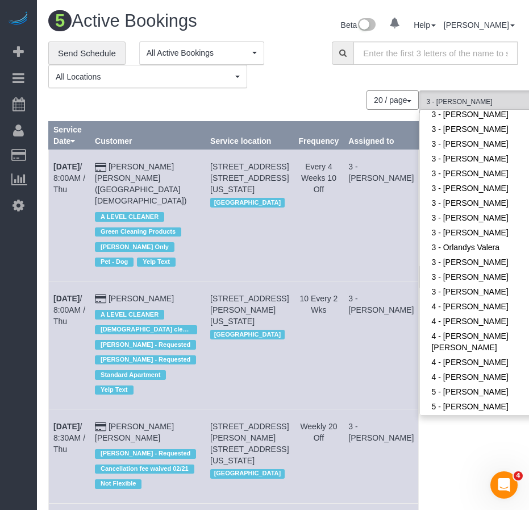
click at [442, 459] on div "3 - [PERSON_NAME] All Teams Remove Team Filters * - K.J. *[PERSON_NAME] - Test …" at bounding box center [493, 424] width 149 height 669
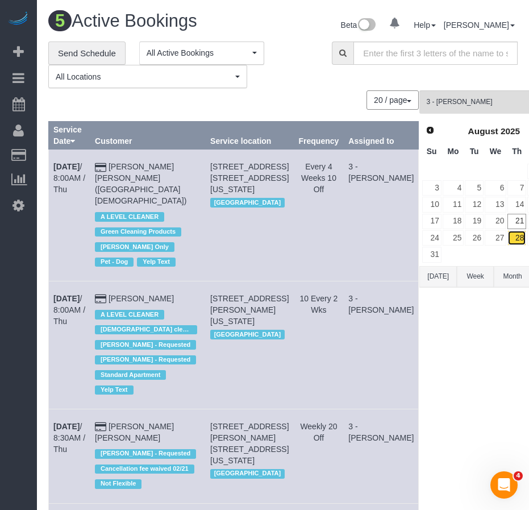
click at [507, 241] on link "28" at bounding box center [516, 237] width 19 height 15
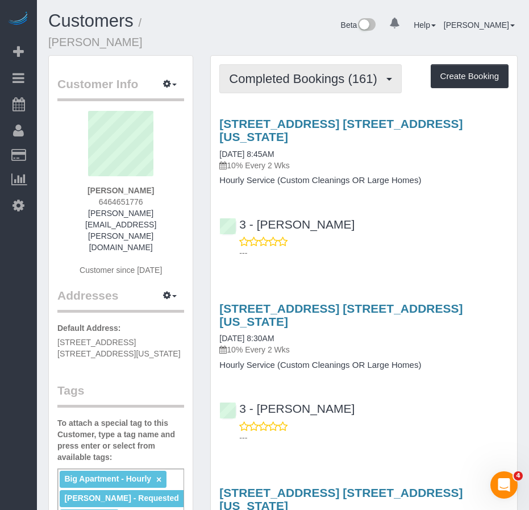
click at [269, 72] on span "Completed Bookings (161)" at bounding box center [305, 79] width 153 height 14
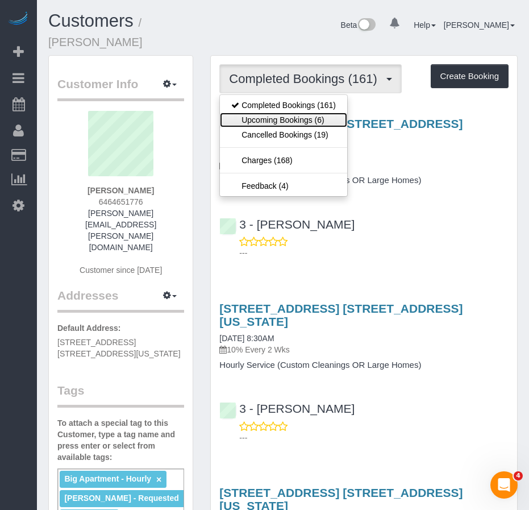
click at [255, 113] on link "Upcoming Bookings (6)" at bounding box center [283, 120] width 127 height 15
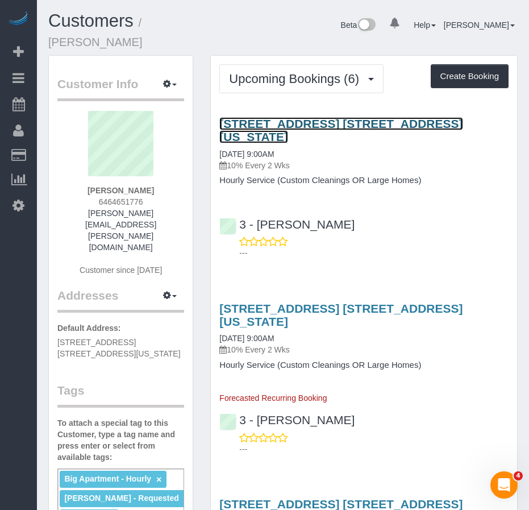
click at [256, 117] on link "[STREET_ADDRESS] [STREET_ADDRESS][US_STATE]" at bounding box center [340, 130] width 243 height 26
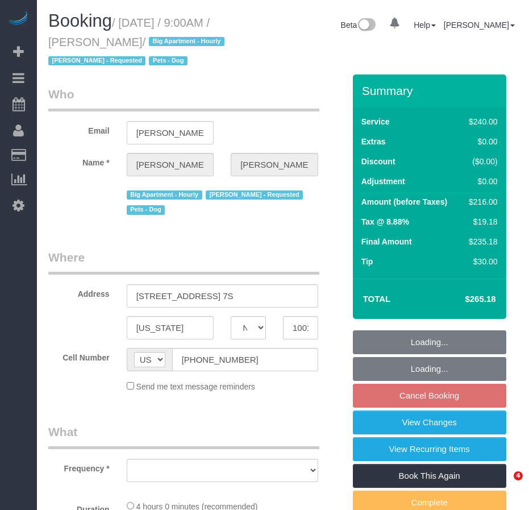
select select "NY"
select select "object:630"
select select "240"
select select "number:89"
select select "number:90"
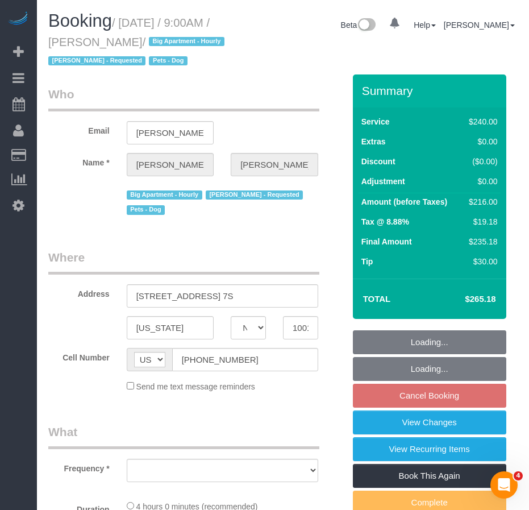
select select "number:13"
select select "number:5"
select select "number:21"
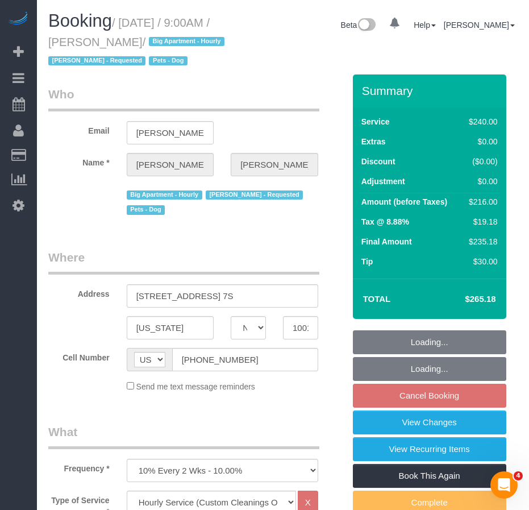
select select "spot2"
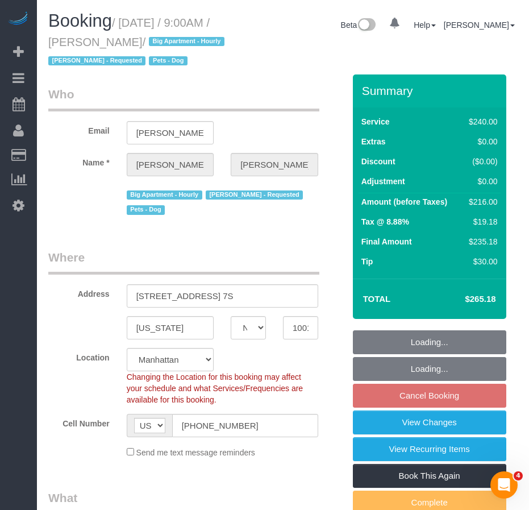
select select "object:1374"
select select "string:stripe-pm_1KJhPx4VGloSiKo7DVyHIEX5"
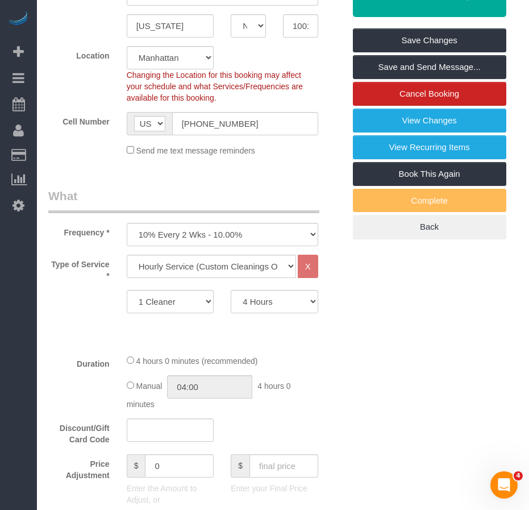
scroll to position [284, 0]
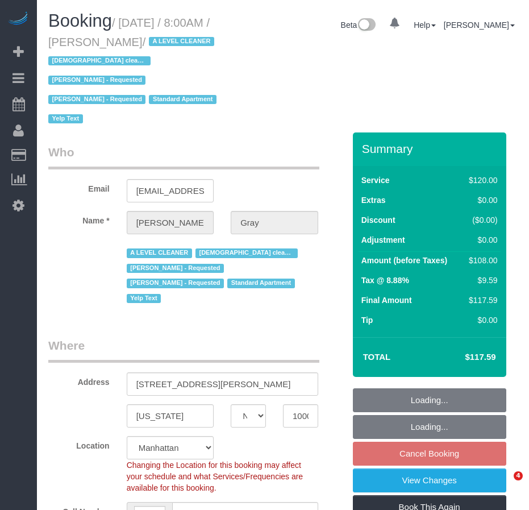
select select "NY"
select select "string:[GEOGRAPHIC_DATA]"
select select "string:stripe-pm_1MCoUo4VGloSiKo7dzKWcdsK"
select select "number:89"
select select "number:90"
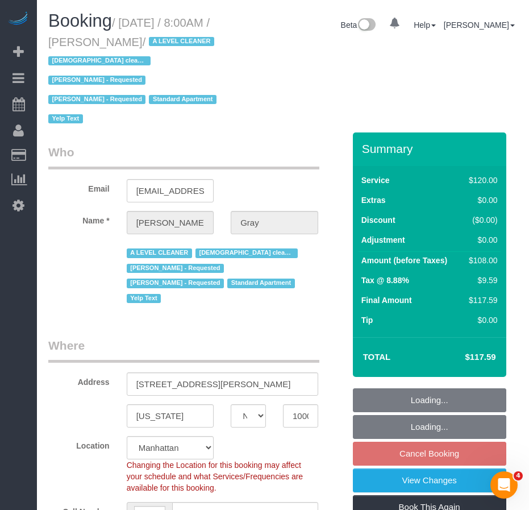
select select "number:15"
select select "number:5"
select select "number:21"
select select "object:835"
select select "spot1"
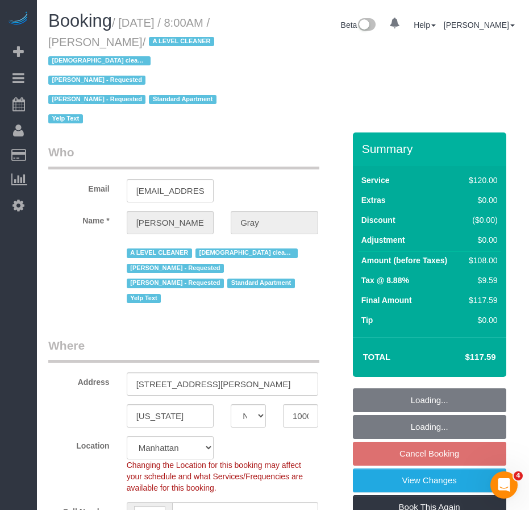
select select "9892"
select select "object:1328"
drag, startPoint x: 131, startPoint y: 23, endPoint x: 157, endPoint y: 36, distance: 28.7
click at [157, 36] on small "/ [DATE] / 8:00AM / [PERSON_NAME] / A LEVEL CLEANER [DEMOGRAPHIC_DATA] cleaner …" at bounding box center [134, 70] width 172 height 109
copy small "[DATE] / 8:00AM / [PERSON_NAME]"
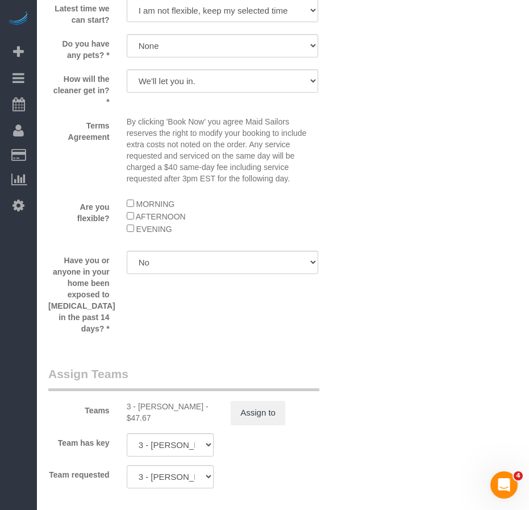
scroll to position [1307, 0]
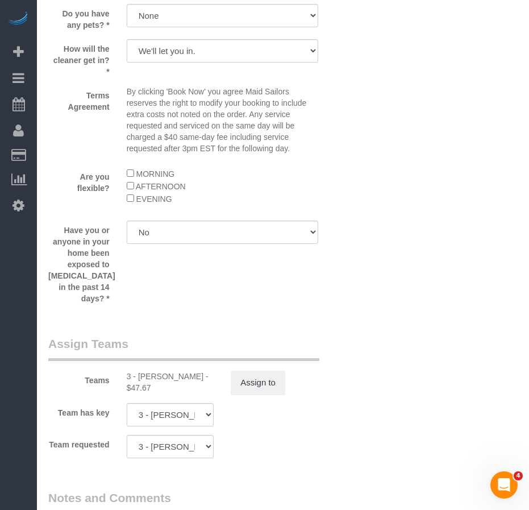
drag, startPoint x: 138, startPoint y: 365, endPoint x: 190, endPoint y: 361, distance: 52.4
click at [190, 370] on div "3 - [PERSON_NAME] - $47.67" at bounding box center [171, 381] width 88 height 23
copy div "[PERSON_NAME]"
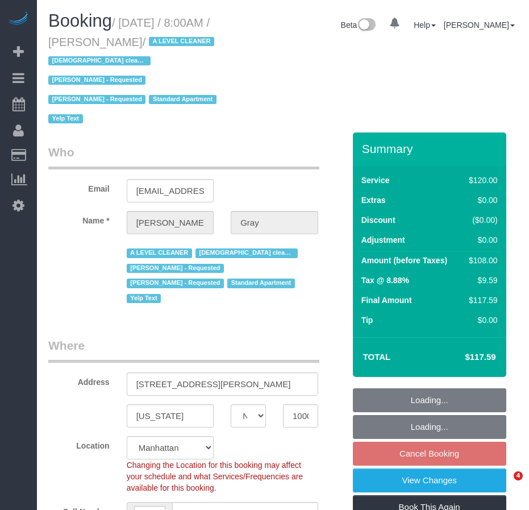
select select "NY"
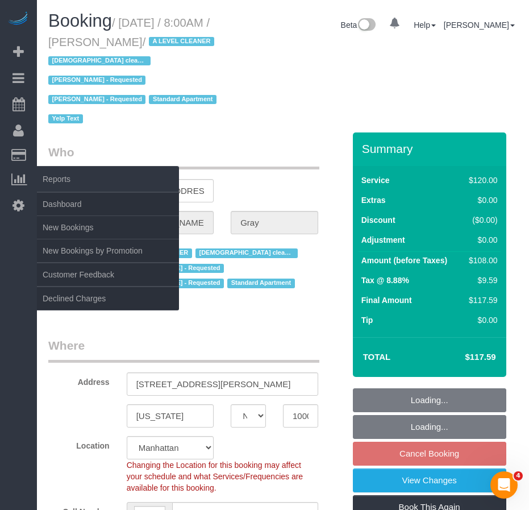
select select "string:stripe-pm_1MCoUo4VGloSiKo7dzKWcdsK"
select select "object:717"
select select "spot1"
select select "number:89"
select select "number:90"
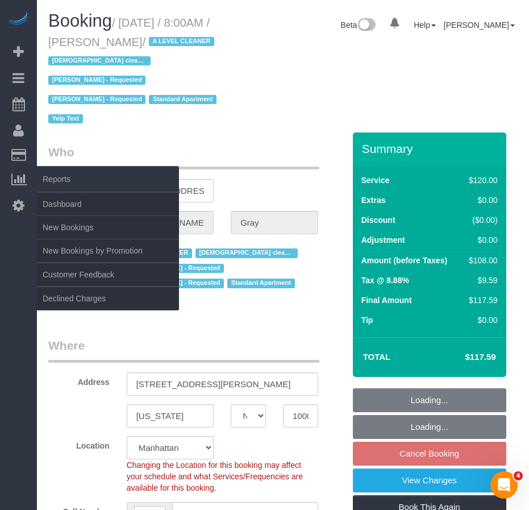
select select "number:15"
select select "number:5"
select select "number:21"
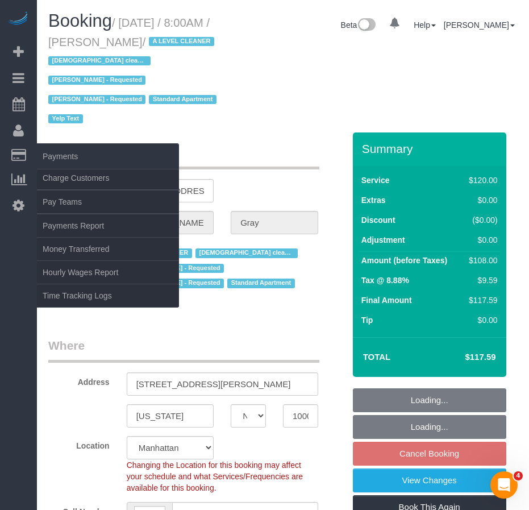
select select "object:1328"
select select "9892"
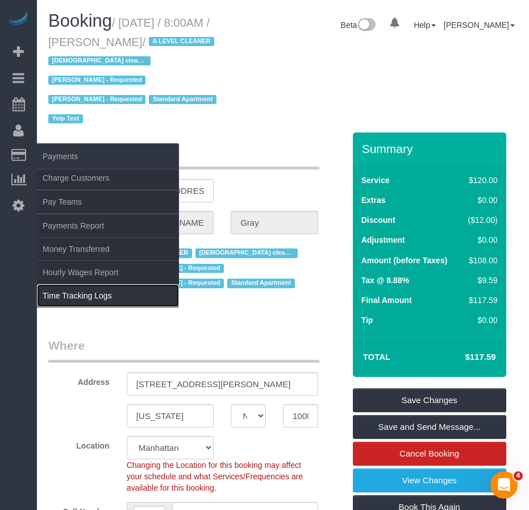
click at [88, 293] on link "Time Tracking Logs" at bounding box center [108, 295] width 142 height 23
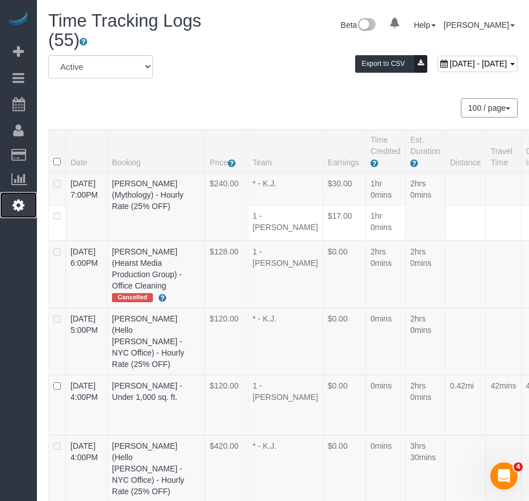
click at [18, 206] on icon at bounding box center [19, 205] width 12 height 14
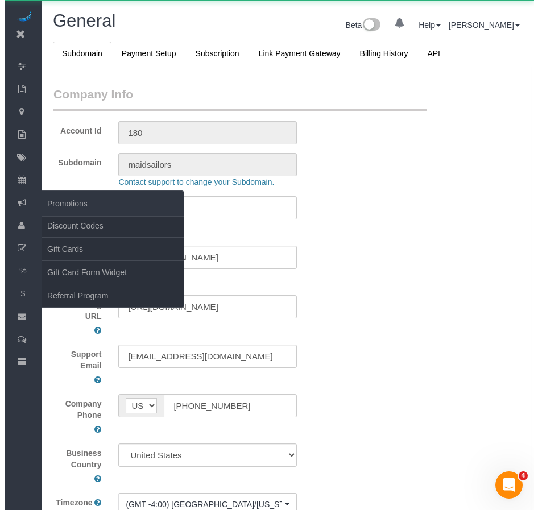
scroll to position [2638, 529]
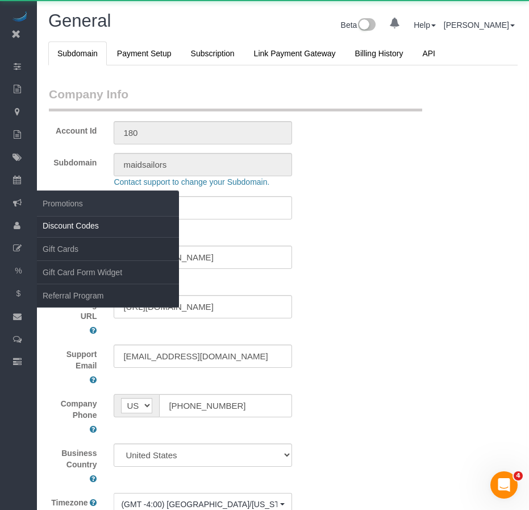
select select "425"
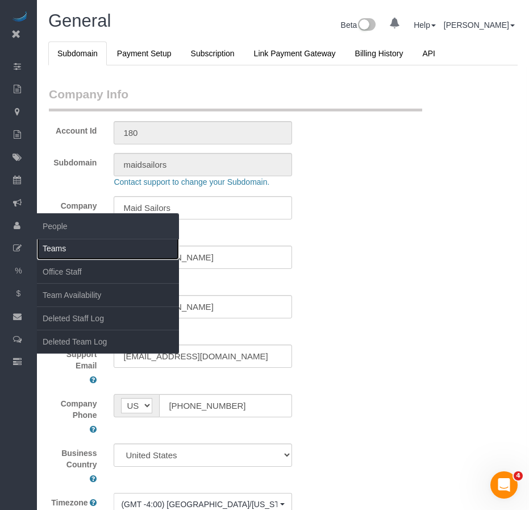
click at [65, 249] on link "Teams" at bounding box center [108, 248] width 142 height 23
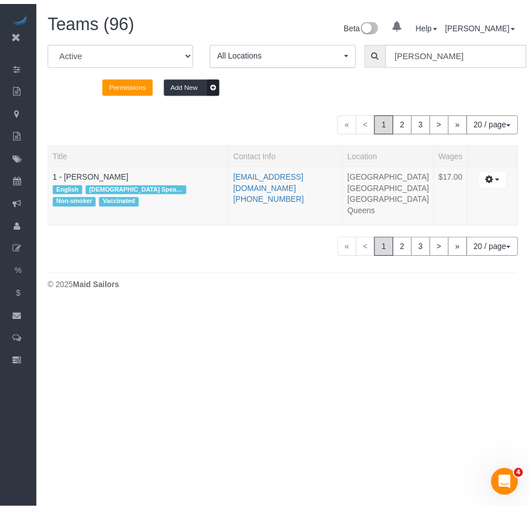
scroll to position [307, 538]
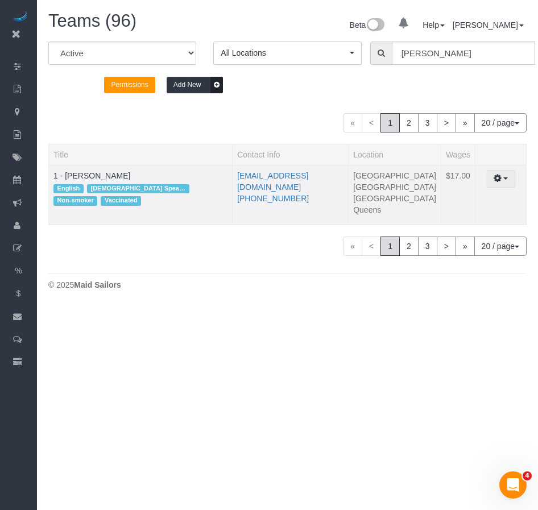
click at [503, 178] on span "button" at bounding box center [505, 178] width 5 height 2
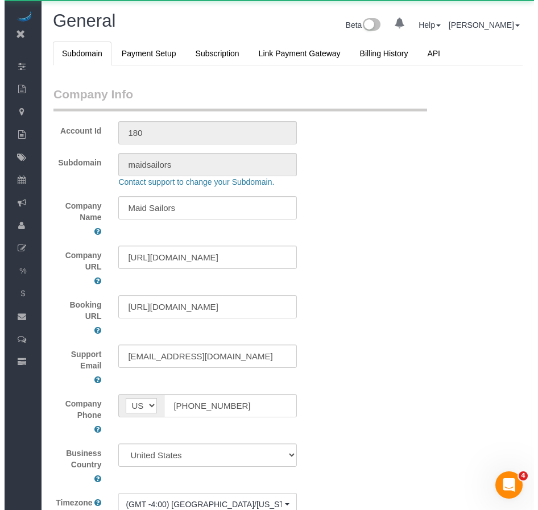
scroll to position [2638, 529]
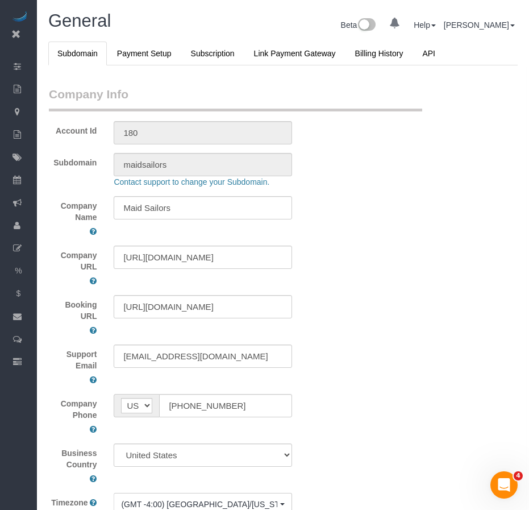
select select "425"
click at [17, 35] on icon at bounding box center [16, 34] width 14 height 14
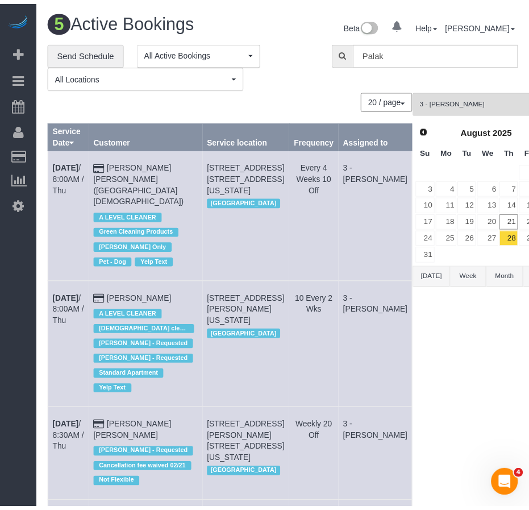
scroll to position [778, 529]
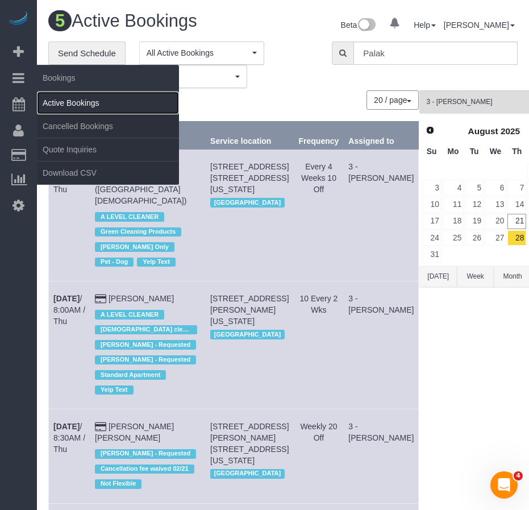
click at [57, 103] on link "Active Bookings" at bounding box center [108, 102] width 142 height 23
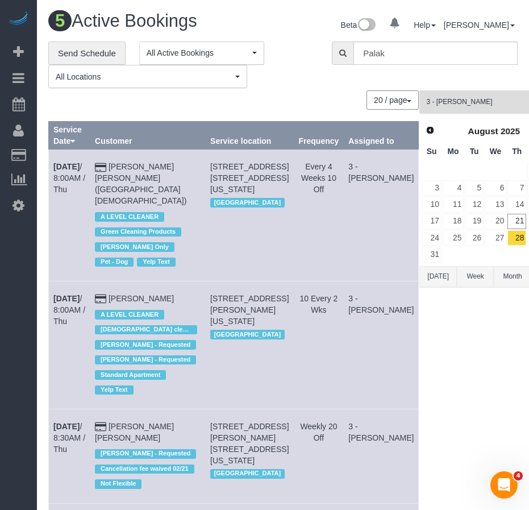
click at [464, 105] on span "3 - [PERSON_NAME]" at bounding box center [490, 102] width 128 height 10
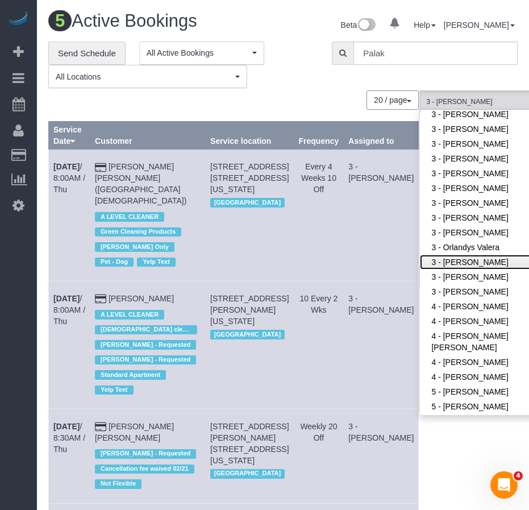
click at [457, 263] on link "3 - [PERSON_NAME]" at bounding box center [494, 262] width 148 height 15
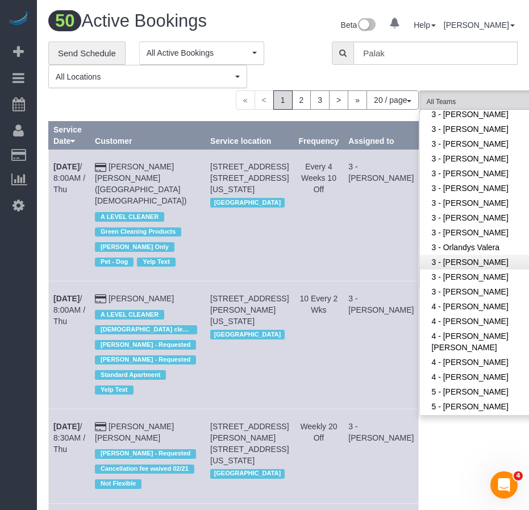
scroll to position [752, 0]
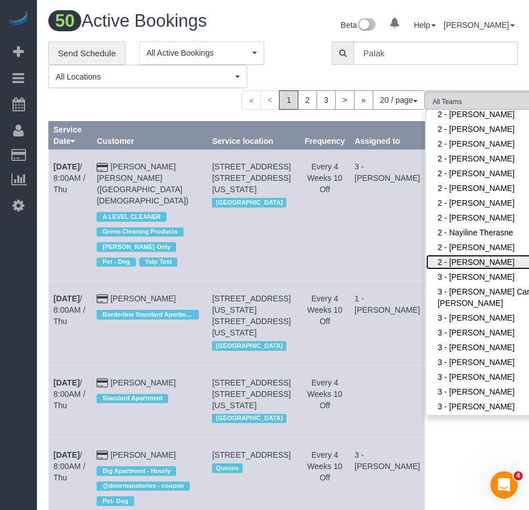
click at [440, 263] on link "2 - [PERSON_NAME]" at bounding box center [500, 262] width 148 height 15
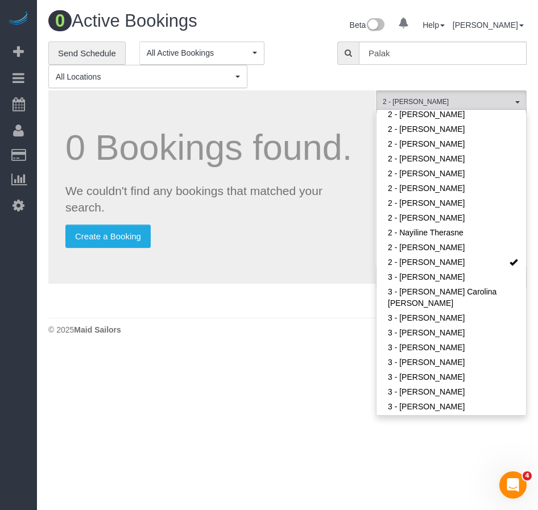
drag, startPoint x: 276, startPoint y: 402, endPoint x: 366, endPoint y: 360, distance: 99.1
click at [277, 402] on body "0 Beta Your Notifications You have 0 alerts Add Booking Bookings Active Booking…" at bounding box center [269, 255] width 538 height 510
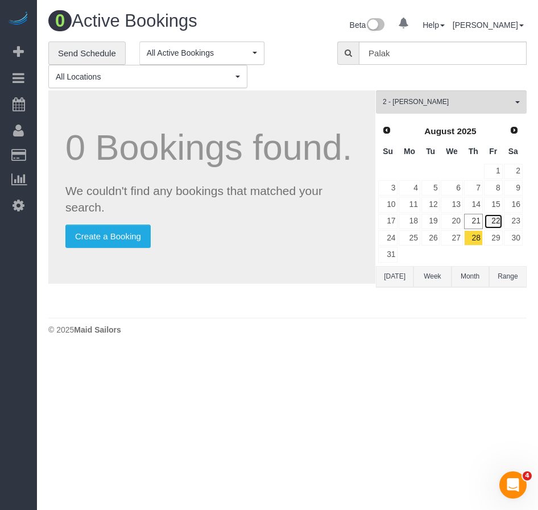
click at [494, 224] on link "22" at bounding box center [493, 221] width 19 height 15
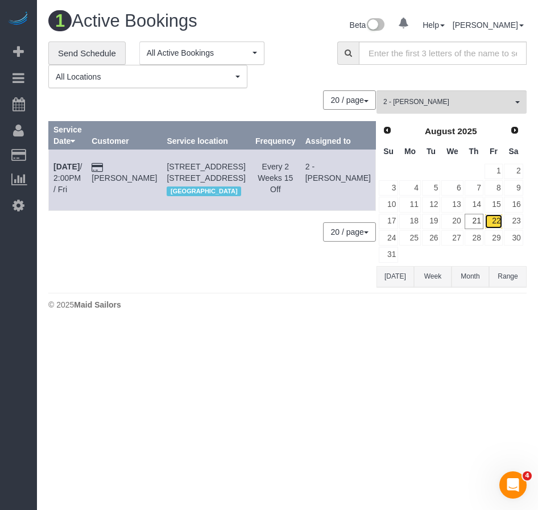
click at [498, 222] on link "22" at bounding box center [493, 221] width 19 height 15
drag, startPoint x: 272, startPoint y: 413, endPoint x: 223, endPoint y: 328, distance: 98.0
click at [274, 413] on body "0 Beta Your Notifications You have 0 alerts Add Booking Bookings Active Booking…" at bounding box center [269, 255] width 538 height 510
click at [13, 0] on html "0 Beta Your Notifications You have 0 alerts Add Booking Bookings Active Booking…" at bounding box center [269, 255] width 538 height 510
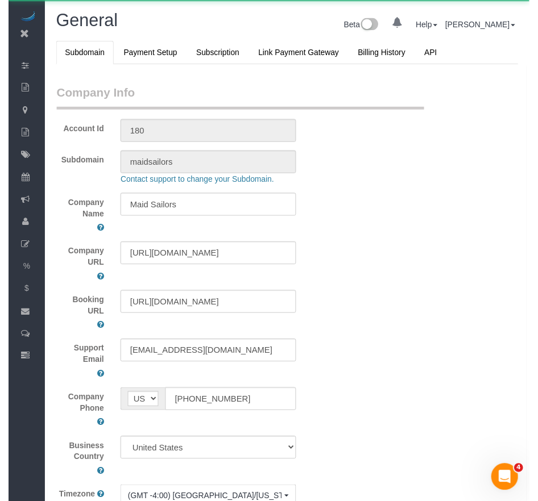
scroll to position [54184, 56294]
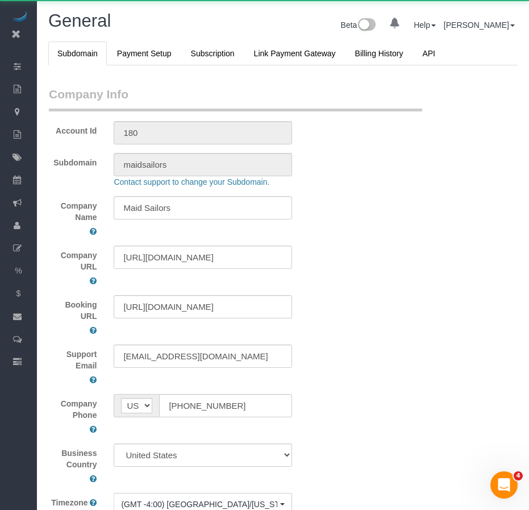
select select "425"
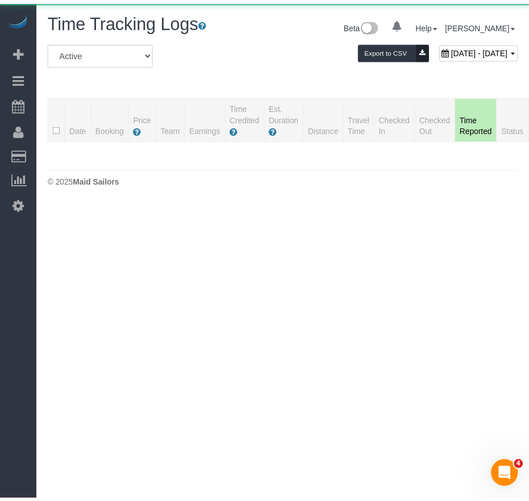
scroll to position [255, 538]
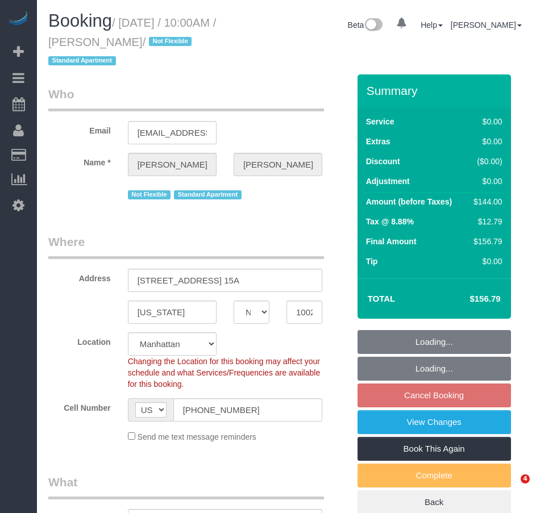
select select "NY"
select select "number:89"
select select "number:70"
select select "number:15"
select select "number:6"
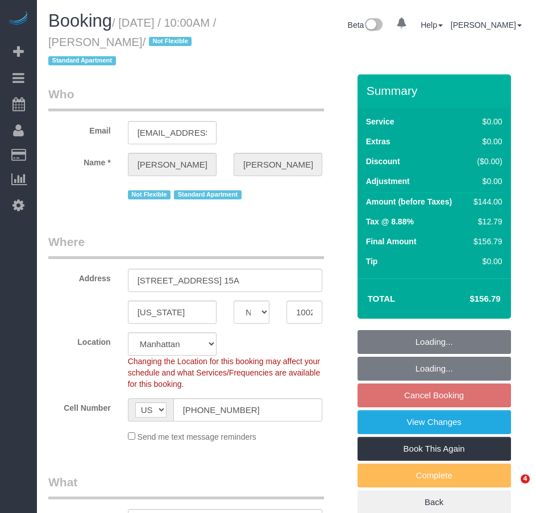
select select "object:1327"
select select "1"
select select "spot3"
